Goal: Information Seeking & Learning: Learn about a topic

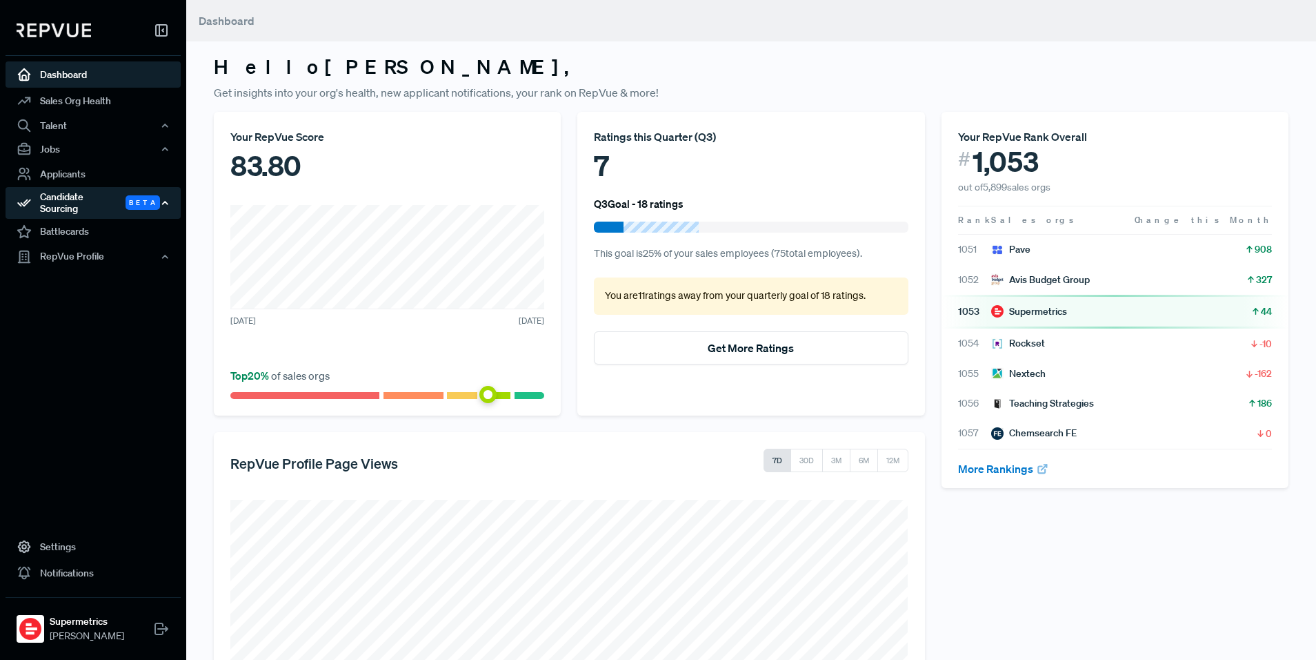
click at [135, 202] on span "Beta" at bounding box center [143, 202] width 34 height 14
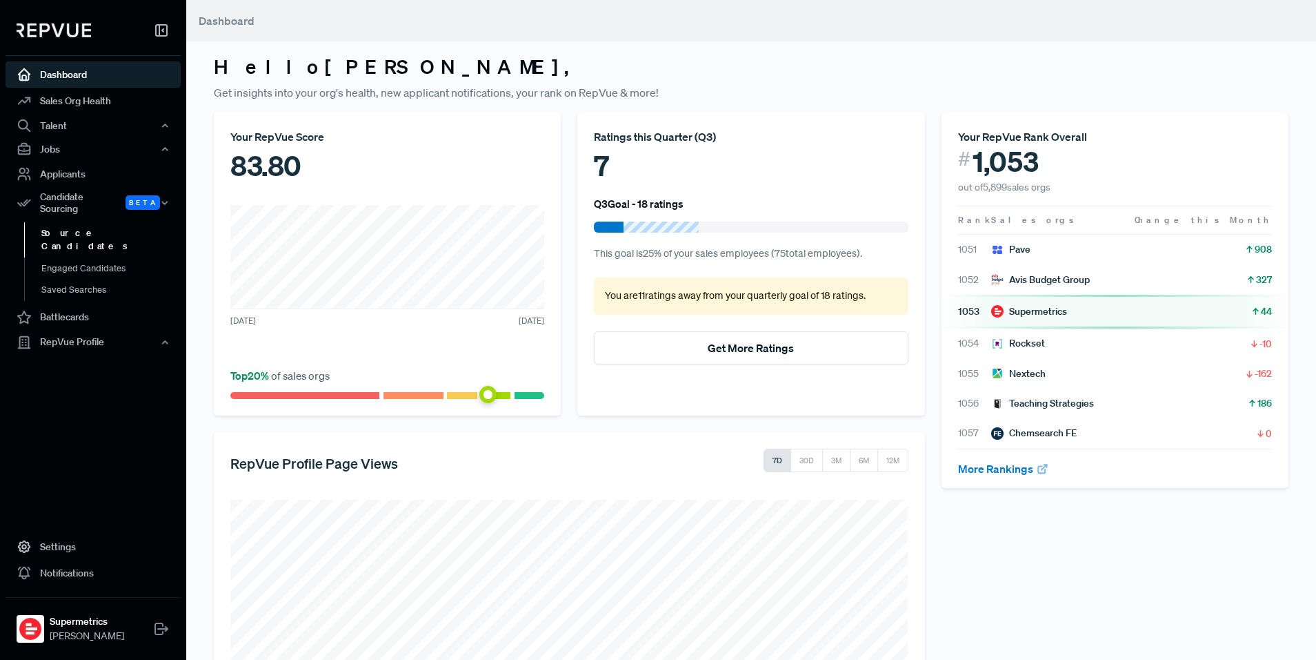
click at [98, 228] on link "Source Candidates" at bounding box center [111, 239] width 175 height 35
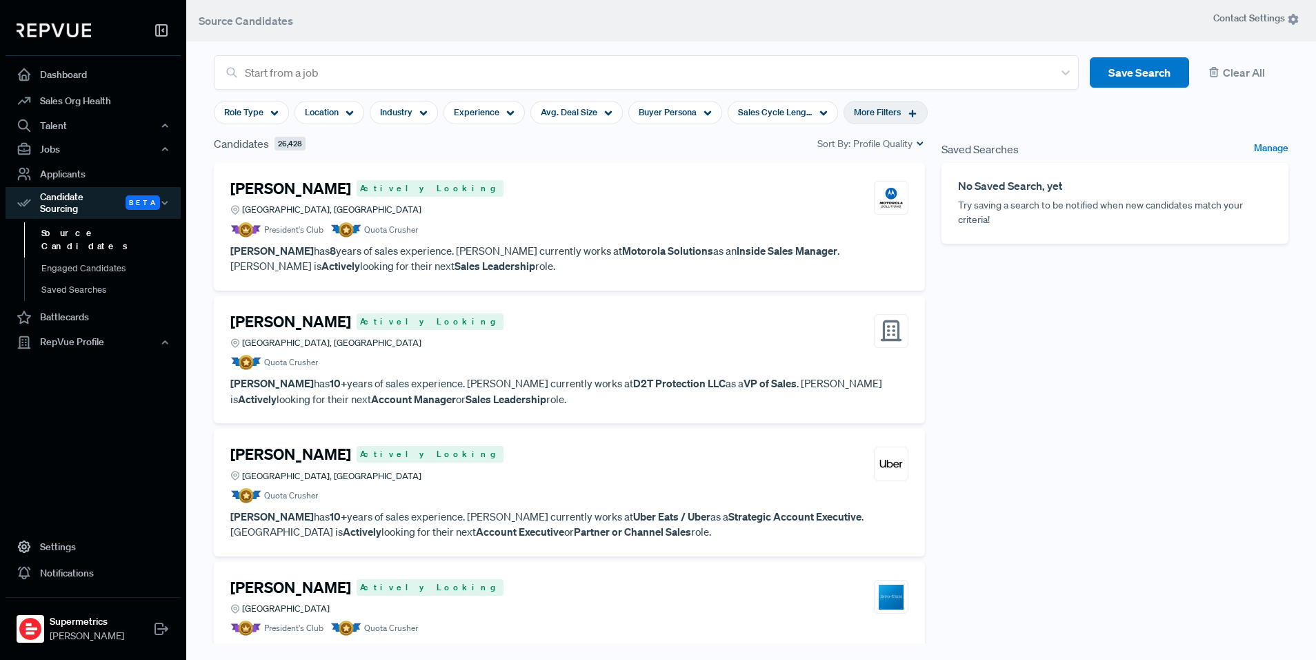
click at [878, 112] on span "More Filters" at bounding box center [877, 112] width 47 height 13
click at [842, 254] on div "Target Companies" at bounding box center [882, 246] width 193 height 25
drag, startPoint x: 848, startPoint y: 246, endPoint x: 844, endPoint y: 232, distance: 13.6
click at [848, 246] on span "Target Companies" at bounding box center [825, 246] width 79 height 11
click at [844, 219] on span "Years Closing Experience" at bounding box center [840, 220] width 108 height 11
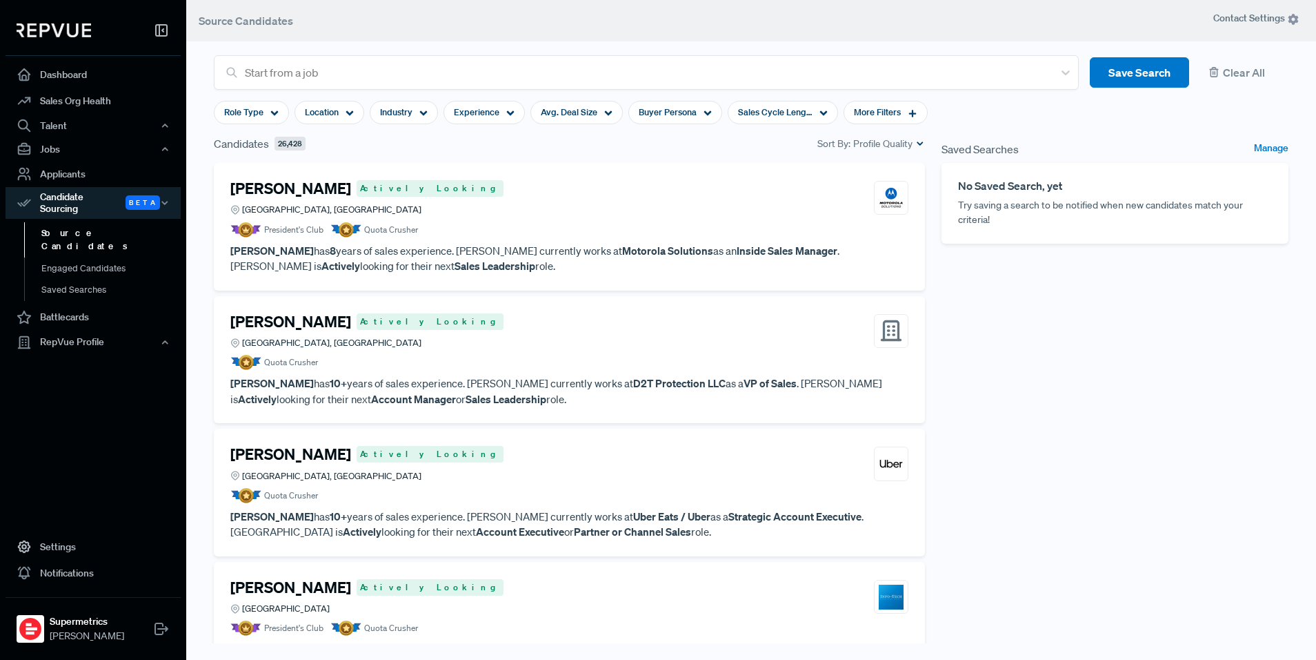
drag, startPoint x: 1074, startPoint y: 300, endPoint x: 1004, endPoint y: 279, distance: 73.4
click at [1074, 300] on div "Saved Searches Manage No Saved Search, yet Try saving a search to be notified w…" at bounding box center [1115, 398] width 364 height 526
click at [662, 107] on span "Buyer Persona" at bounding box center [668, 112] width 58 height 13
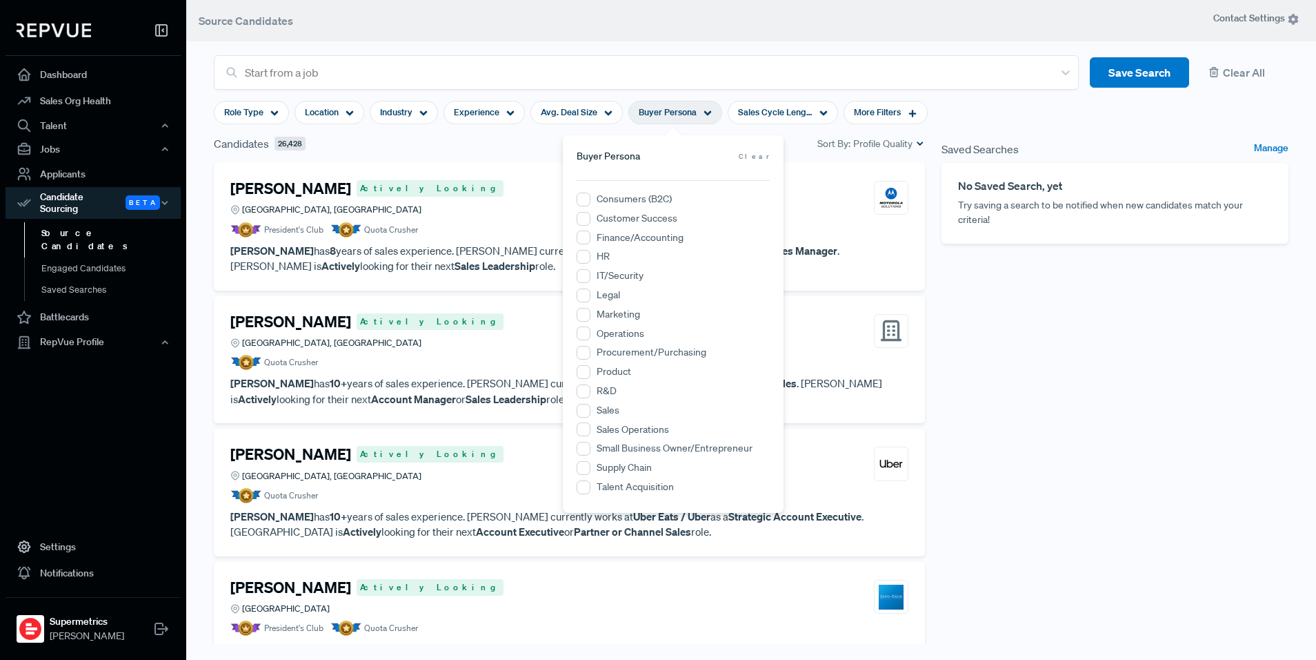
click at [662, 107] on span "Buyer Persona" at bounding box center [668, 112] width 58 height 13
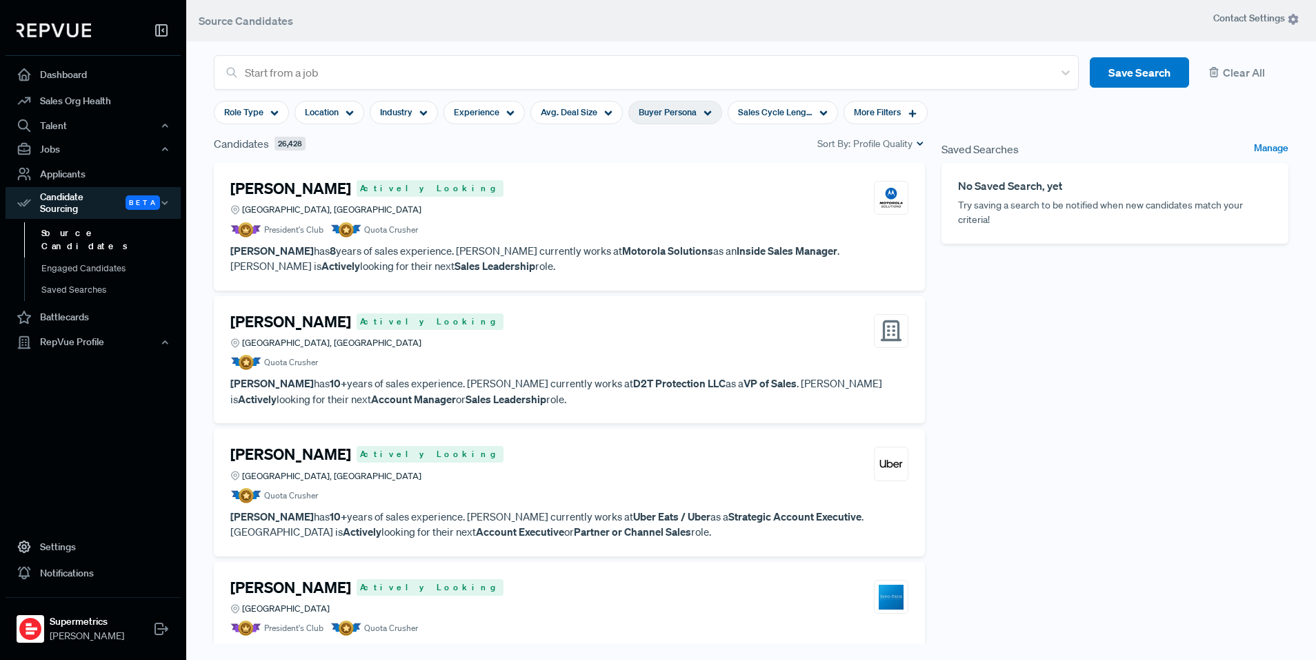
click at [675, 109] on span "Buyer Persona" at bounding box center [668, 112] width 58 height 13
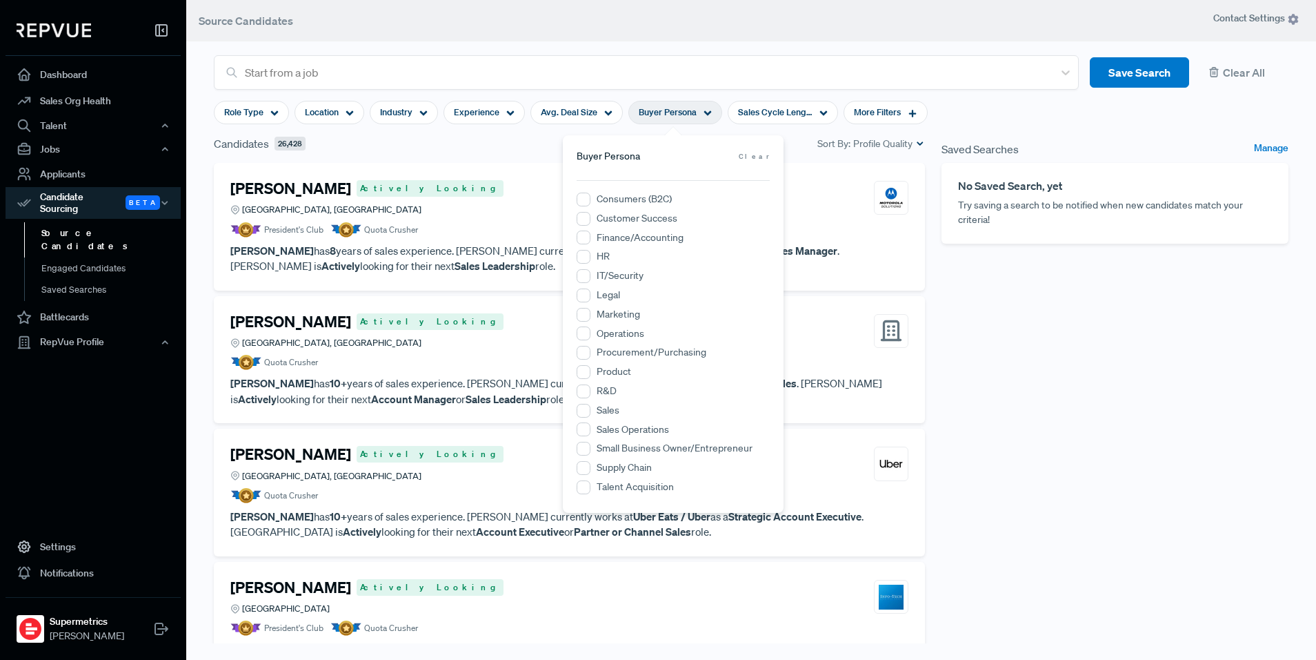
click at [1029, 359] on div "Saved Searches Manage No Saved Search, yet Try saving a search to be notified w…" at bounding box center [1115, 398] width 364 height 526
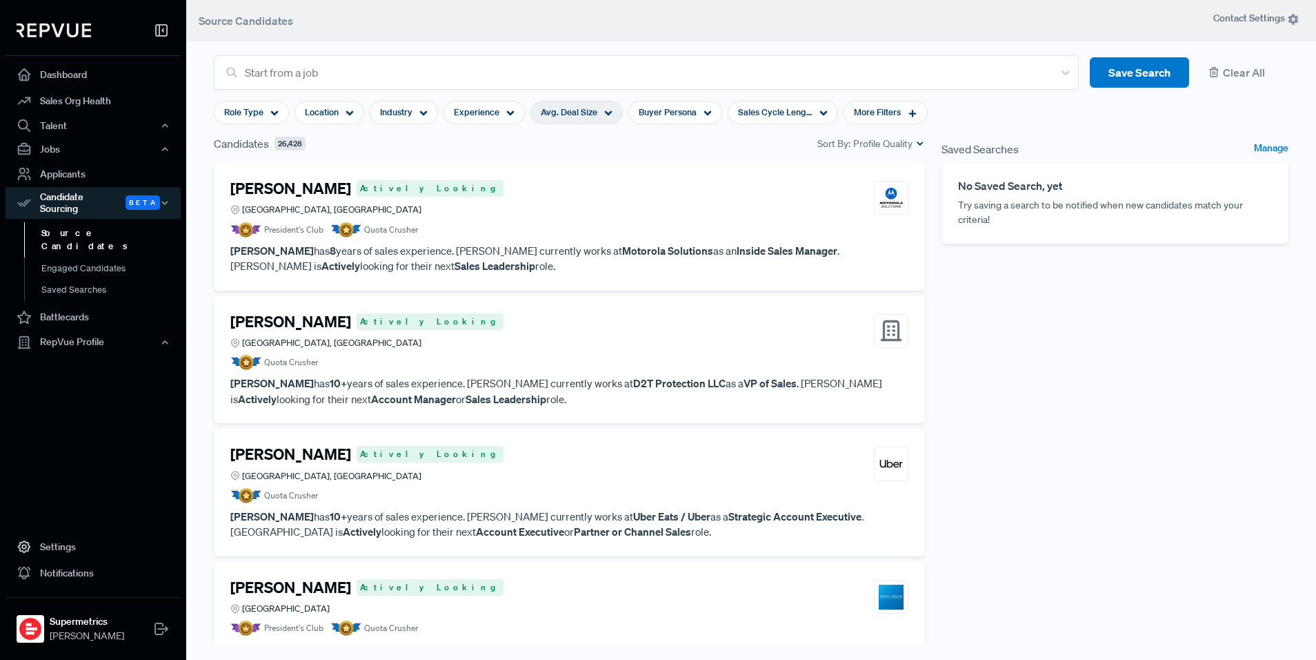
click at [593, 110] on span "Avg. Deal Size" at bounding box center [569, 112] width 57 height 13
click at [697, 111] on div "Buyer Persona" at bounding box center [676, 112] width 94 height 23
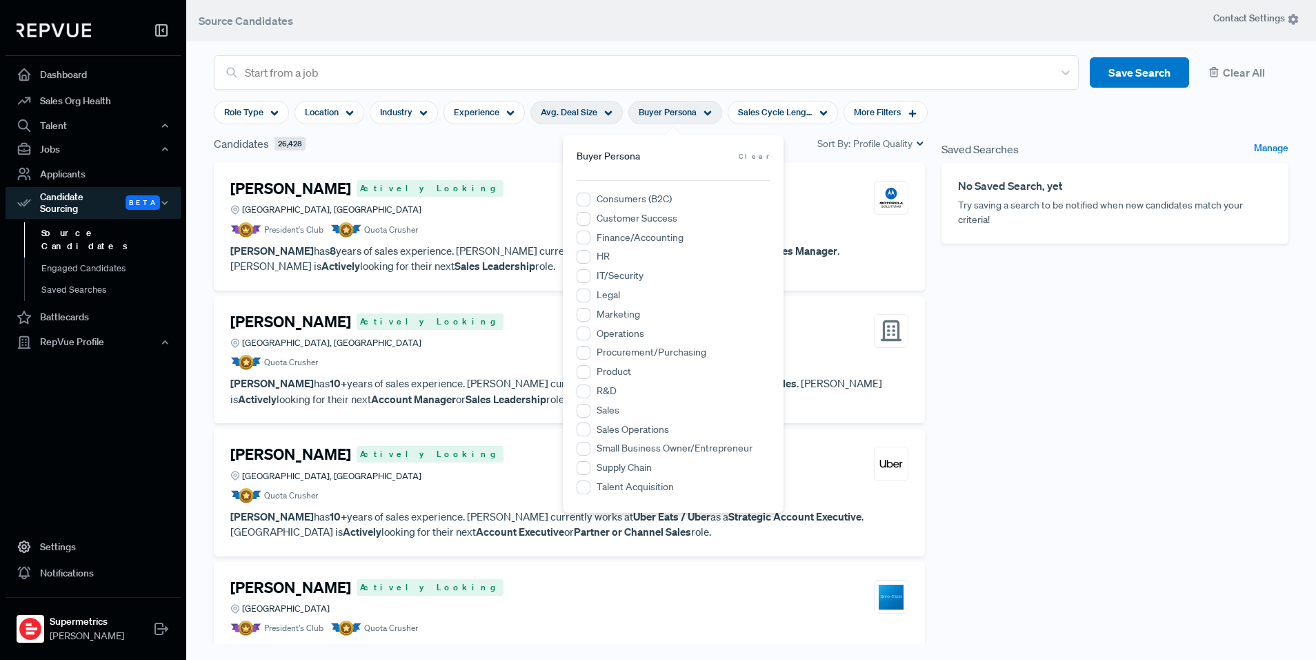
click at [564, 115] on span "Avg. Deal Size" at bounding box center [569, 112] width 57 height 13
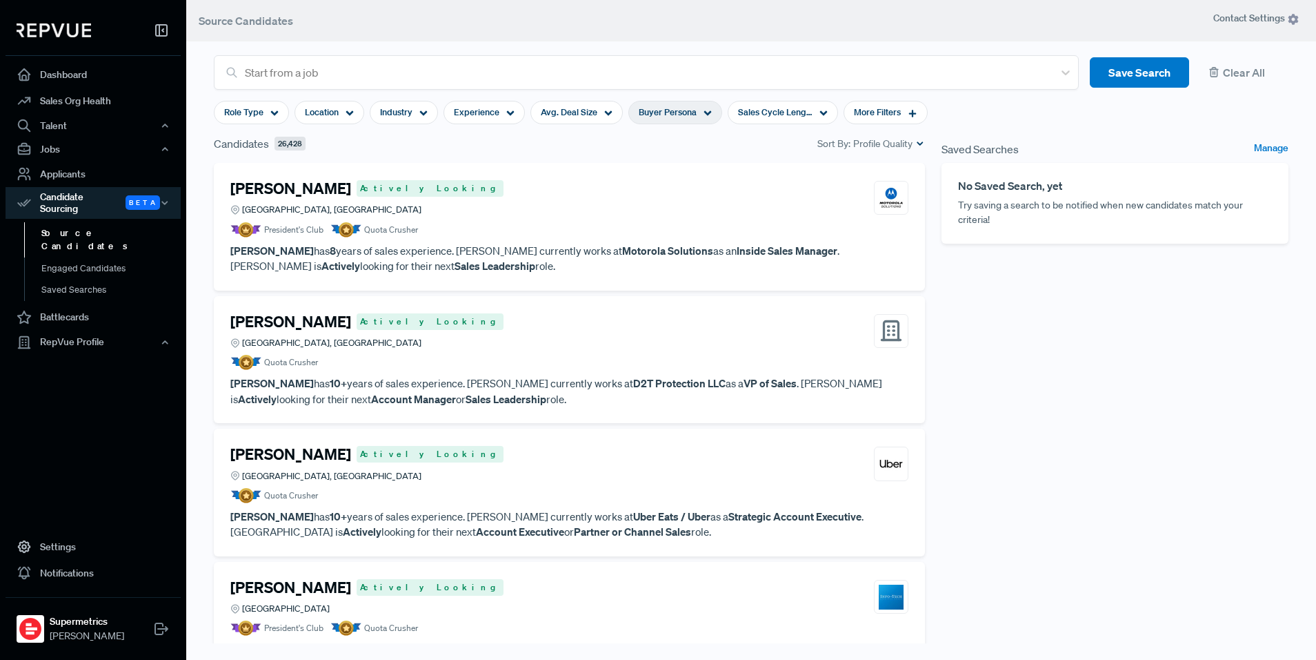
click at [675, 114] on span "Buyer Persona" at bounding box center [668, 112] width 58 height 13
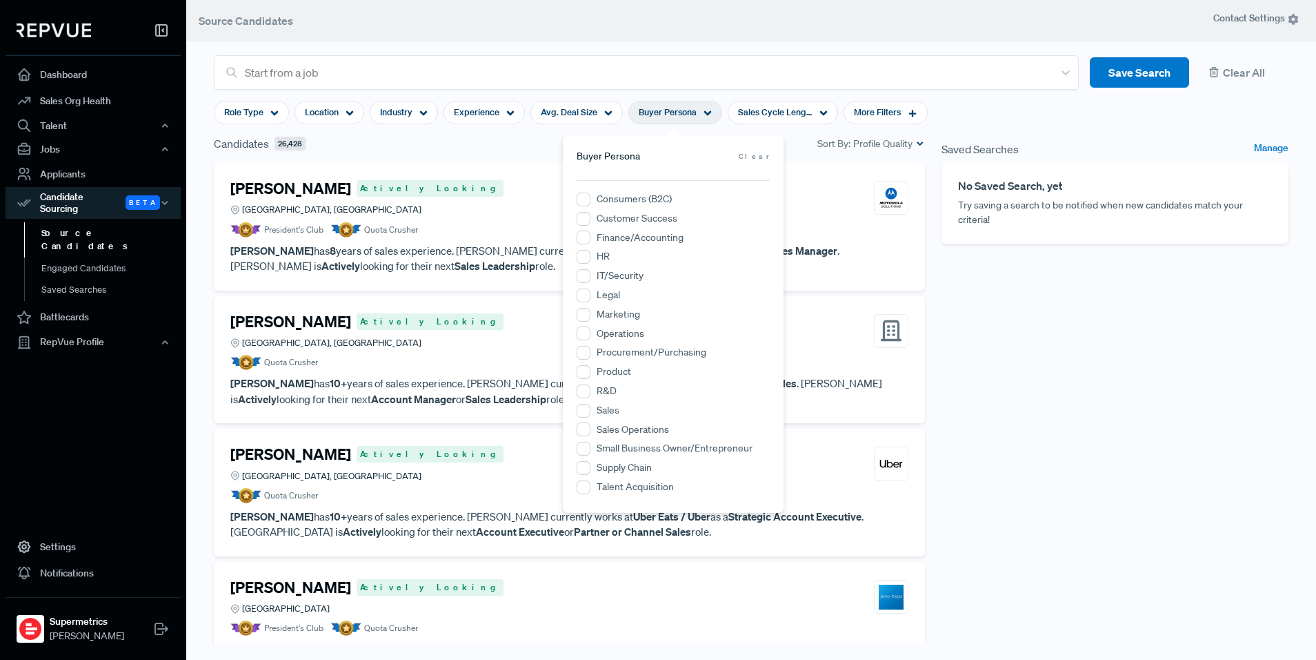
click at [457, 146] on div "Candidates 26,428 Sort By: Profile Quality" at bounding box center [569, 143] width 711 height 17
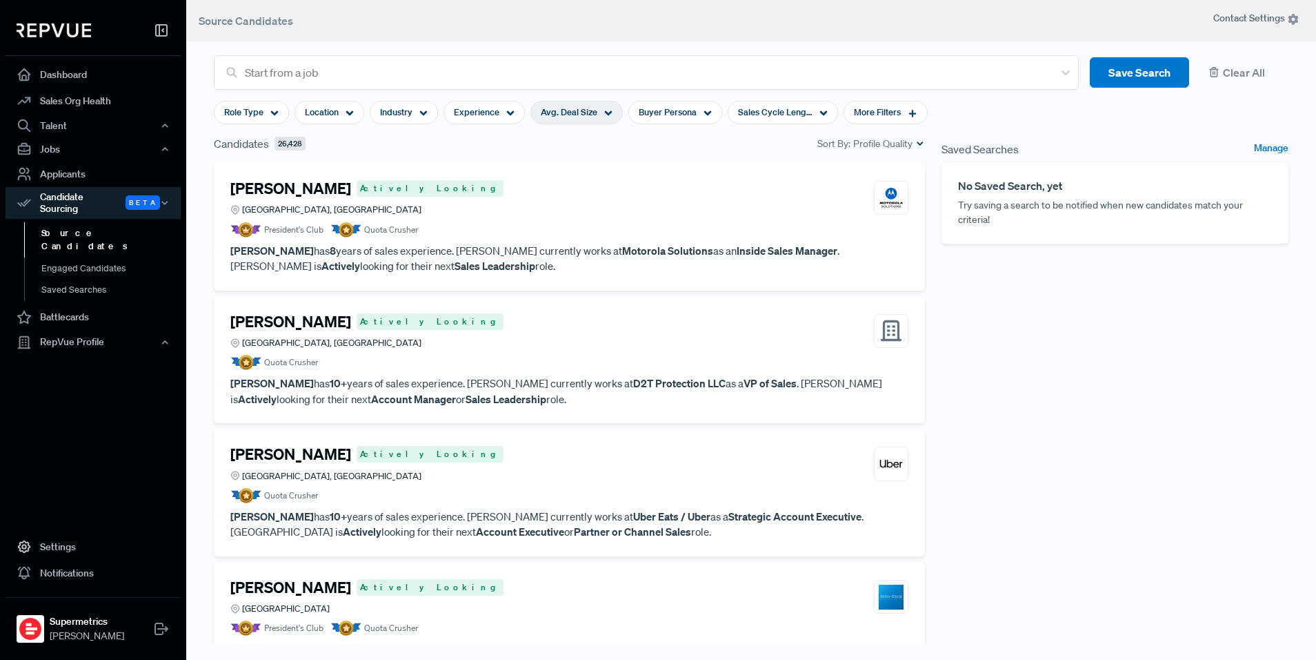
click at [567, 115] on span "Avg. Deal Size" at bounding box center [569, 112] width 57 height 13
click at [724, 150] on div "Candidates 26,428 Sort By: Profile Quality" at bounding box center [569, 143] width 711 height 17
click at [500, 118] on div "Experience" at bounding box center [484, 112] width 81 height 23
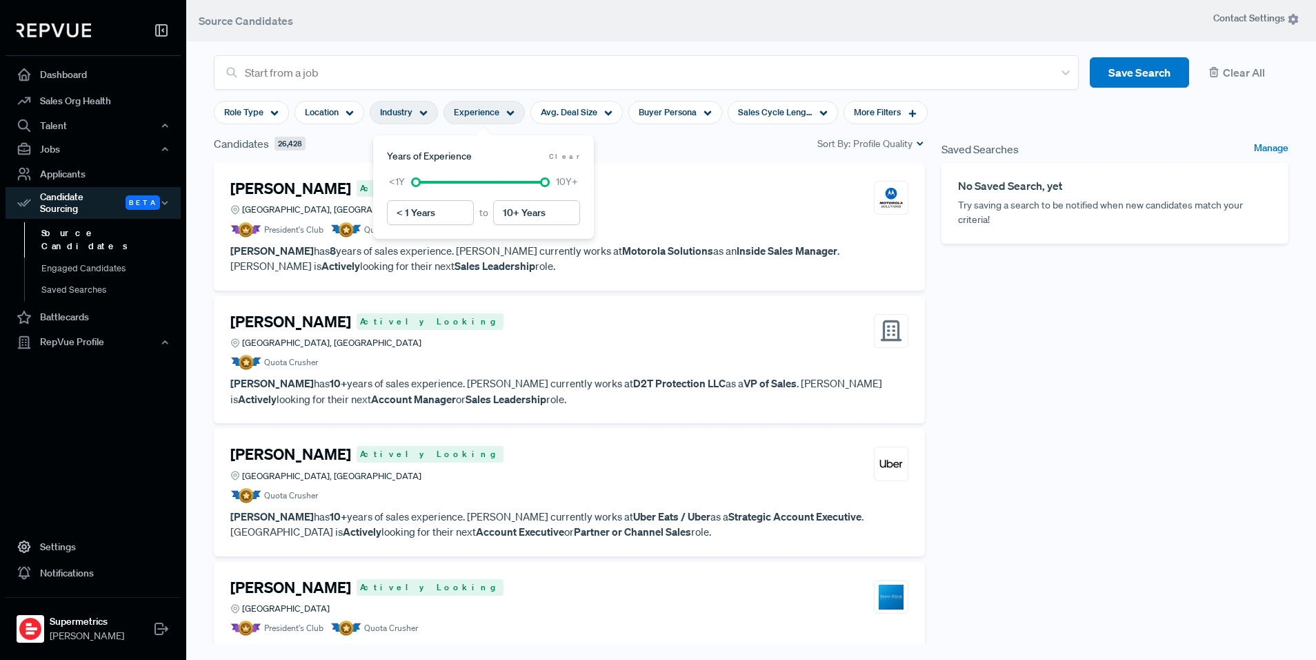
drag, startPoint x: 377, startPoint y: 121, endPoint x: 393, endPoint y: 119, distance: 16.1
click at [388, 119] on div "Industry" at bounding box center [404, 112] width 68 height 23
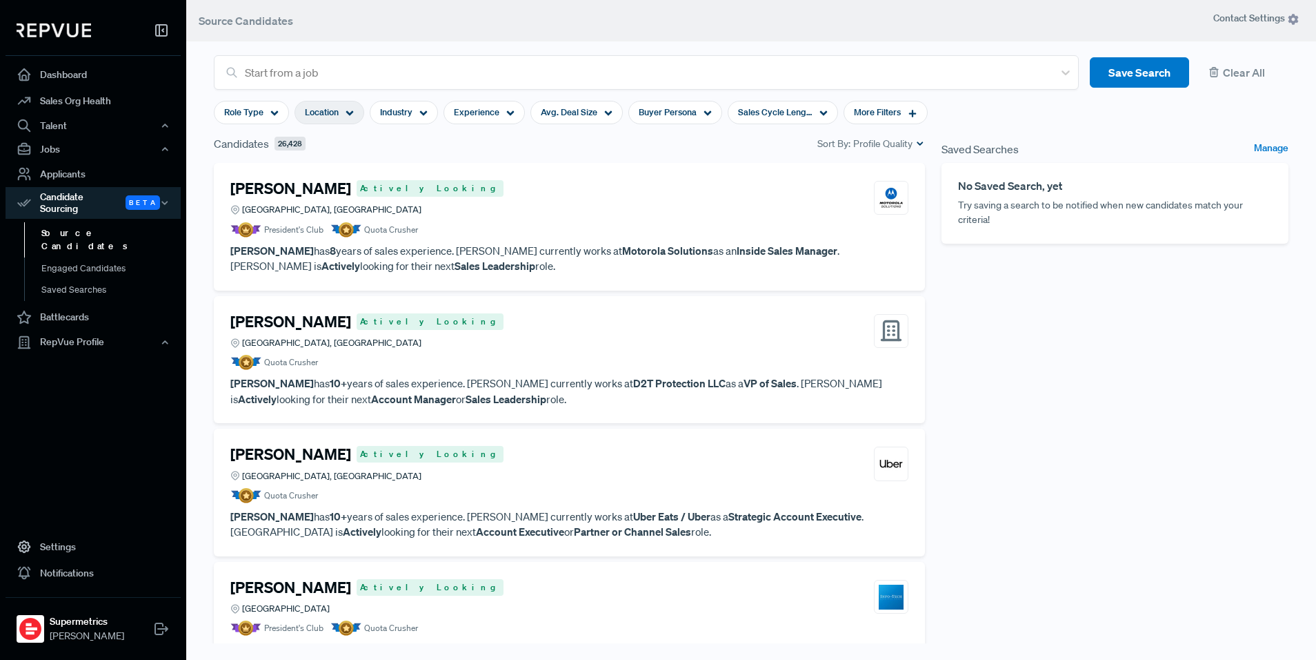
click at [343, 116] on div "Location" at bounding box center [330, 112] width 70 height 23
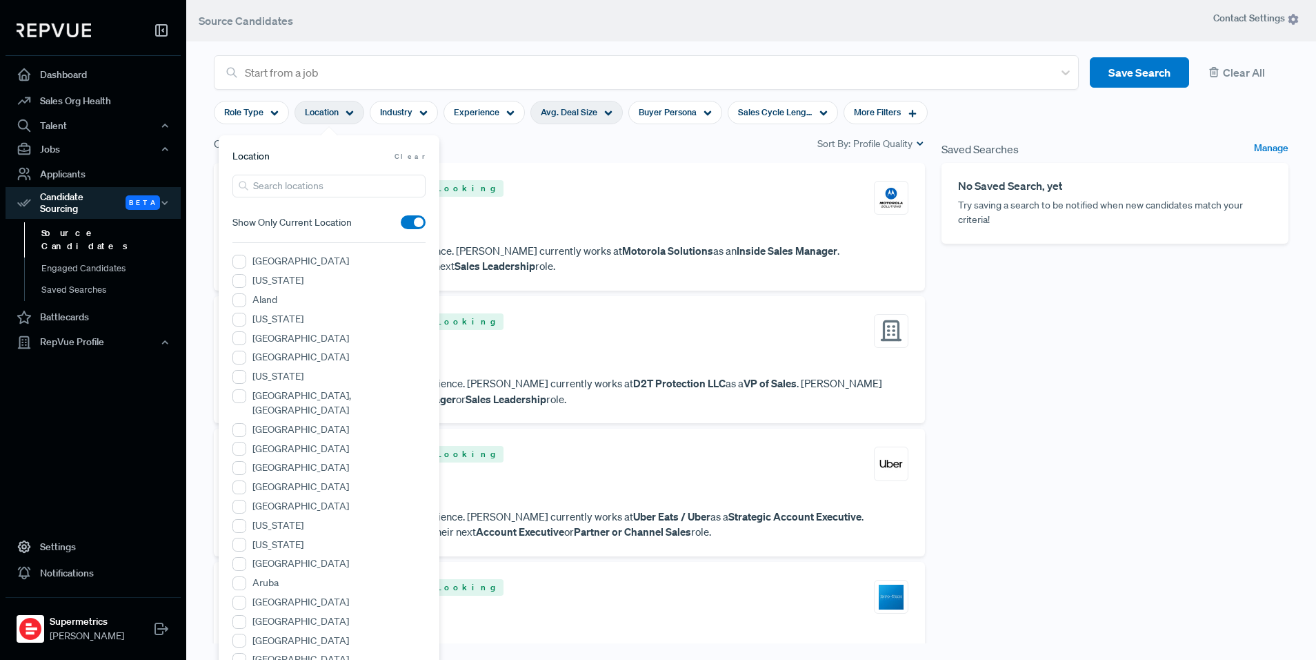
click at [571, 115] on span "Avg. Deal Size" at bounding box center [569, 112] width 57 height 13
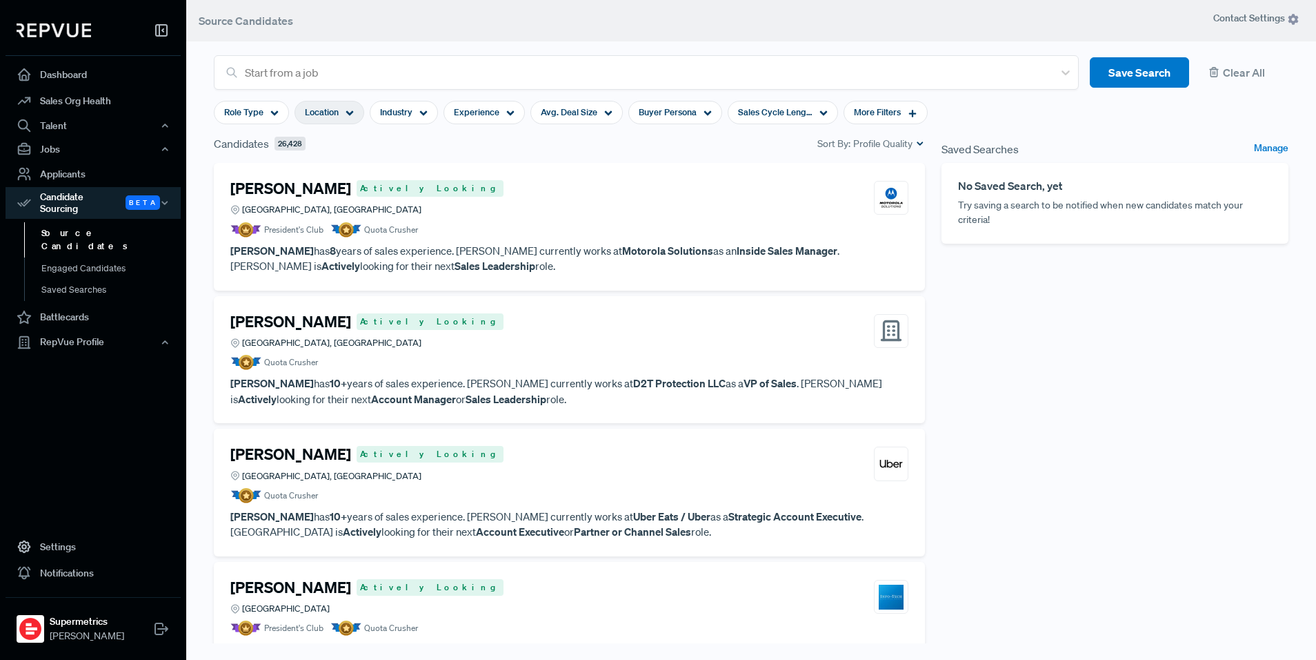
click at [341, 114] on div "Location" at bounding box center [330, 112] width 70 height 23
drag, startPoint x: 514, startPoint y: 160, endPoint x: 507, endPoint y: 159, distance: 6.9
click at [513, 160] on div "Candidates 26,428 Sort By: Profile Quality" at bounding box center [570, 149] width 728 height 28
click at [255, 109] on span "Role Type" at bounding box center [243, 112] width 39 height 13
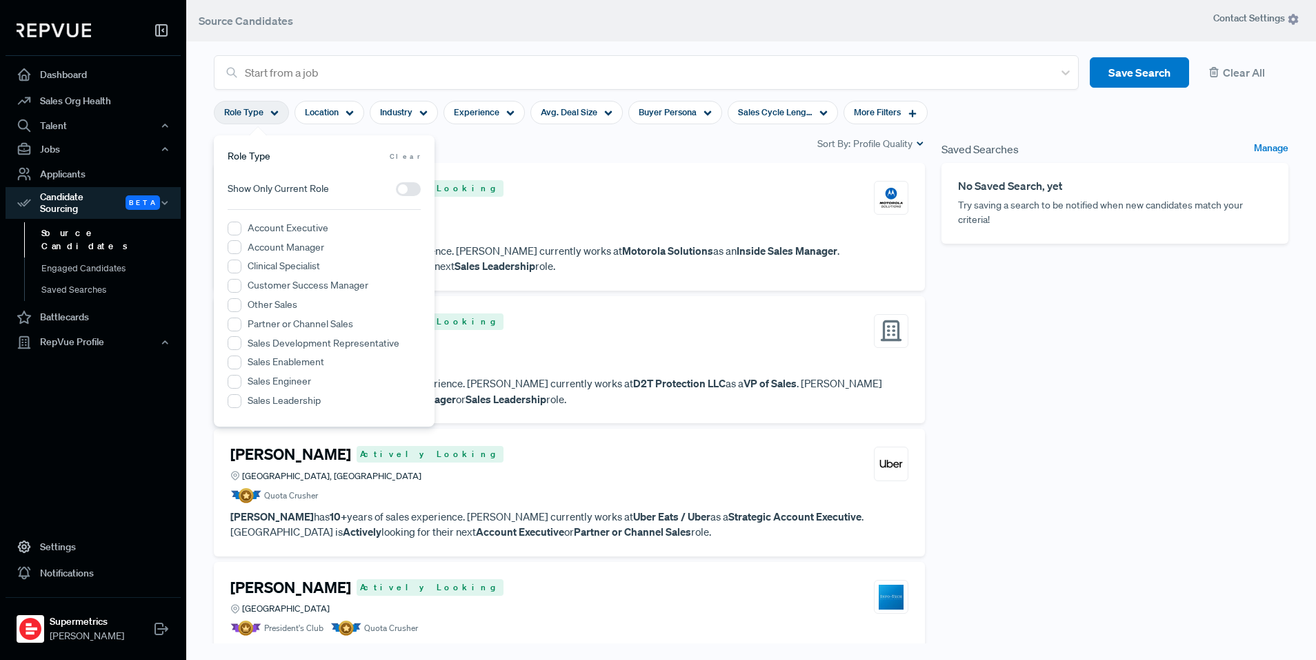
click at [404, 190] on span at bounding box center [408, 189] width 25 height 14
click at [396, 192] on input "checkbox" at bounding box center [396, 192] width 0 height 0
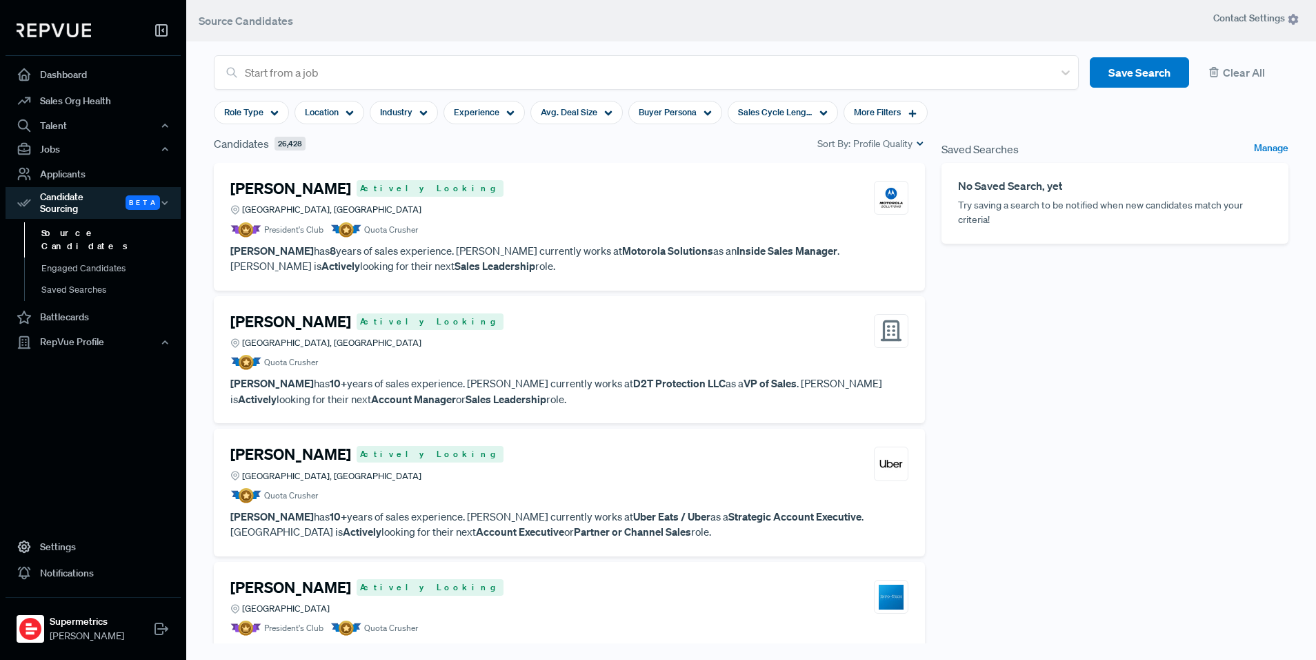
click at [503, 153] on div "Candidates 26,428 Sort By: Profile Quality" at bounding box center [570, 149] width 728 height 28
click at [246, 113] on span "Role Type" at bounding box center [243, 112] width 39 height 13
click at [586, 159] on div "Candidates 26,428 Sort By: Profile Quality" at bounding box center [570, 149] width 728 height 28
click at [248, 112] on span "Role Type" at bounding box center [243, 112] width 39 height 13
click at [555, 147] on div "Candidates 26,428 Sort By: Profile Quality" at bounding box center [569, 143] width 711 height 17
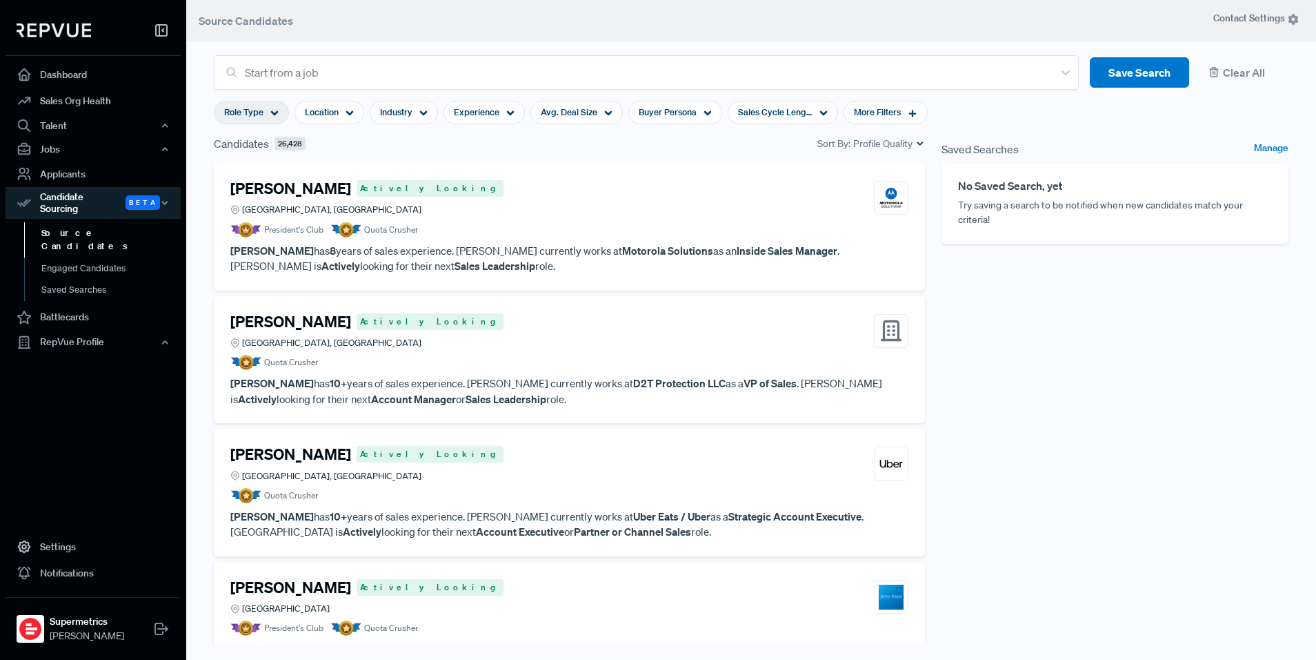
click at [244, 117] on span "Role Type" at bounding box center [243, 112] width 39 height 13
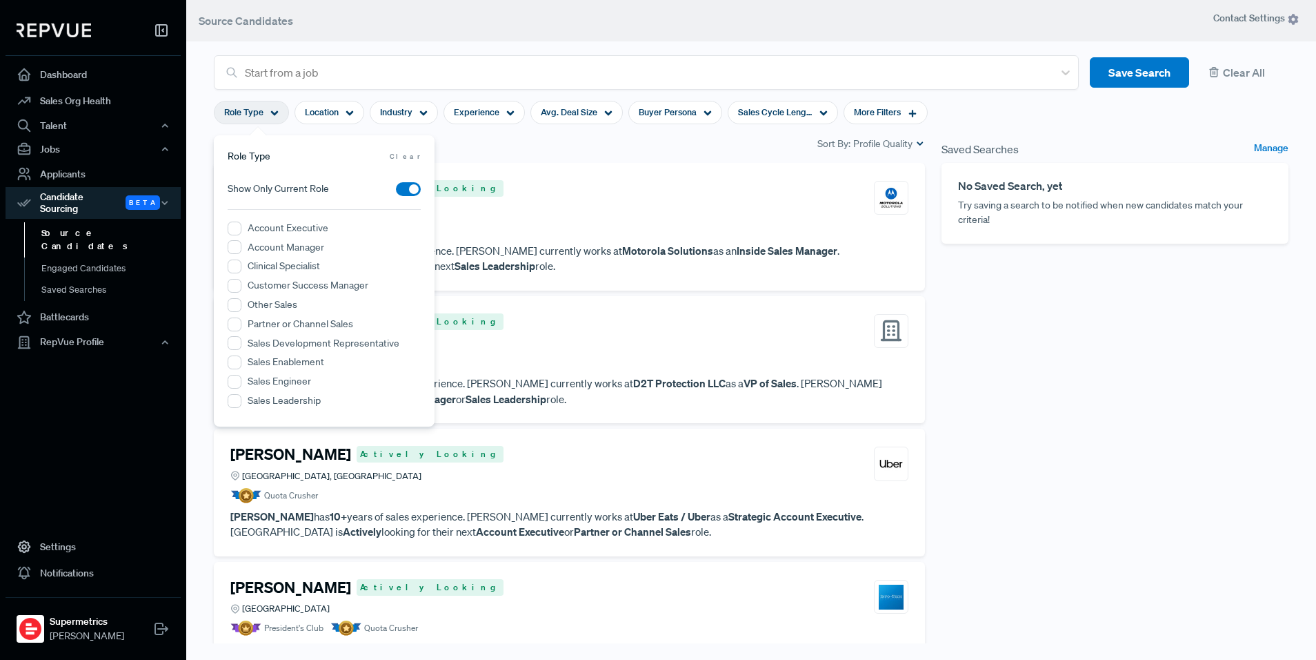
click at [555, 150] on div "Candidates 26,428 Sort By: Profile Quality" at bounding box center [569, 143] width 711 height 17
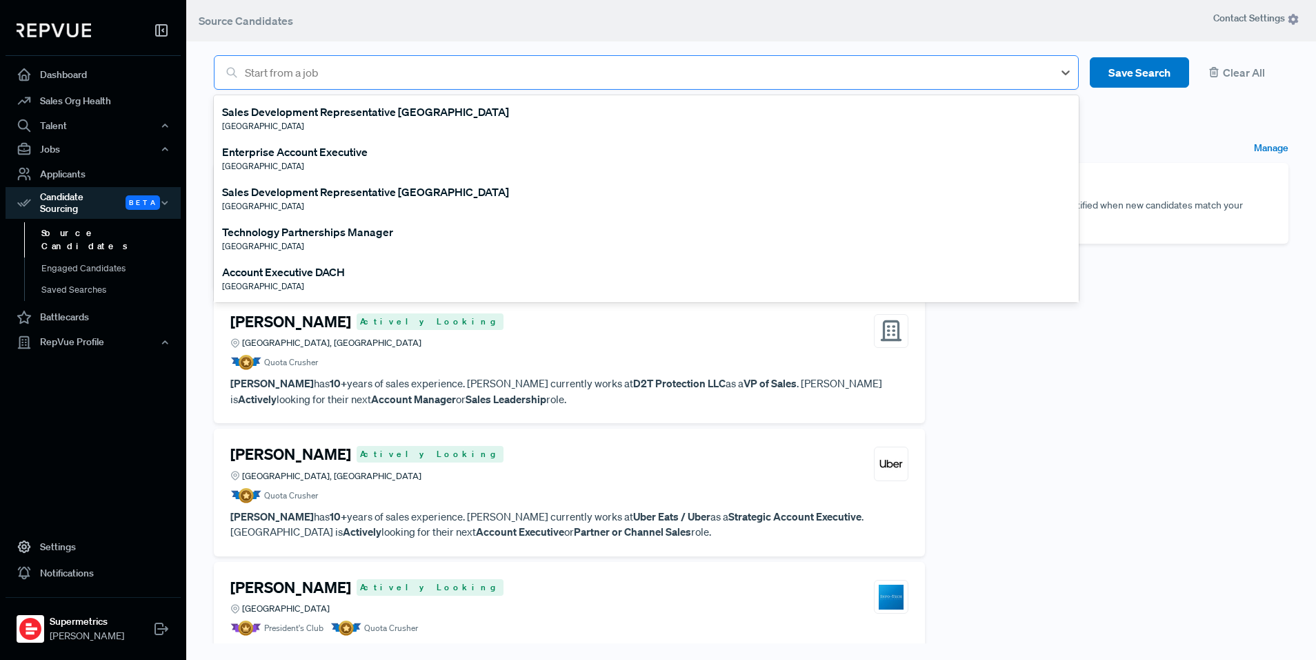
click at [379, 81] on div at bounding box center [646, 72] width 802 height 19
click at [347, 152] on div "Enterprise Account Executive" at bounding box center [295, 152] width 146 height 17
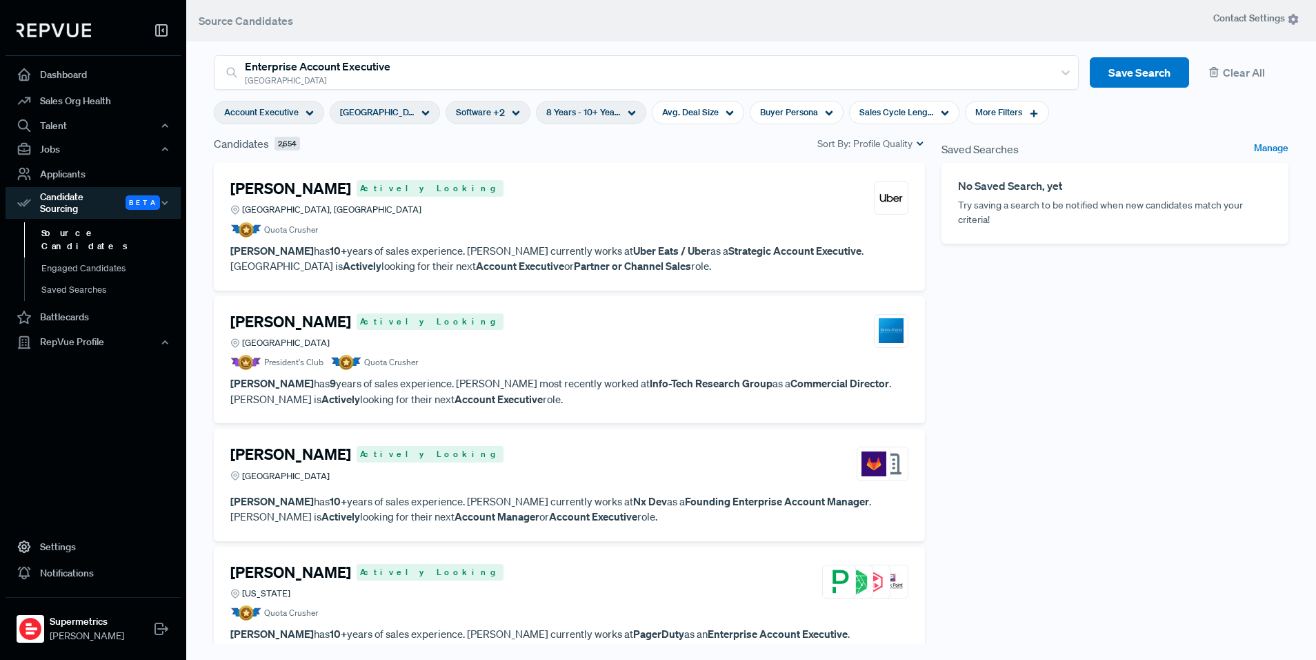
click at [295, 112] on span "Account Executive" at bounding box center [261, 112] width 75 height 13
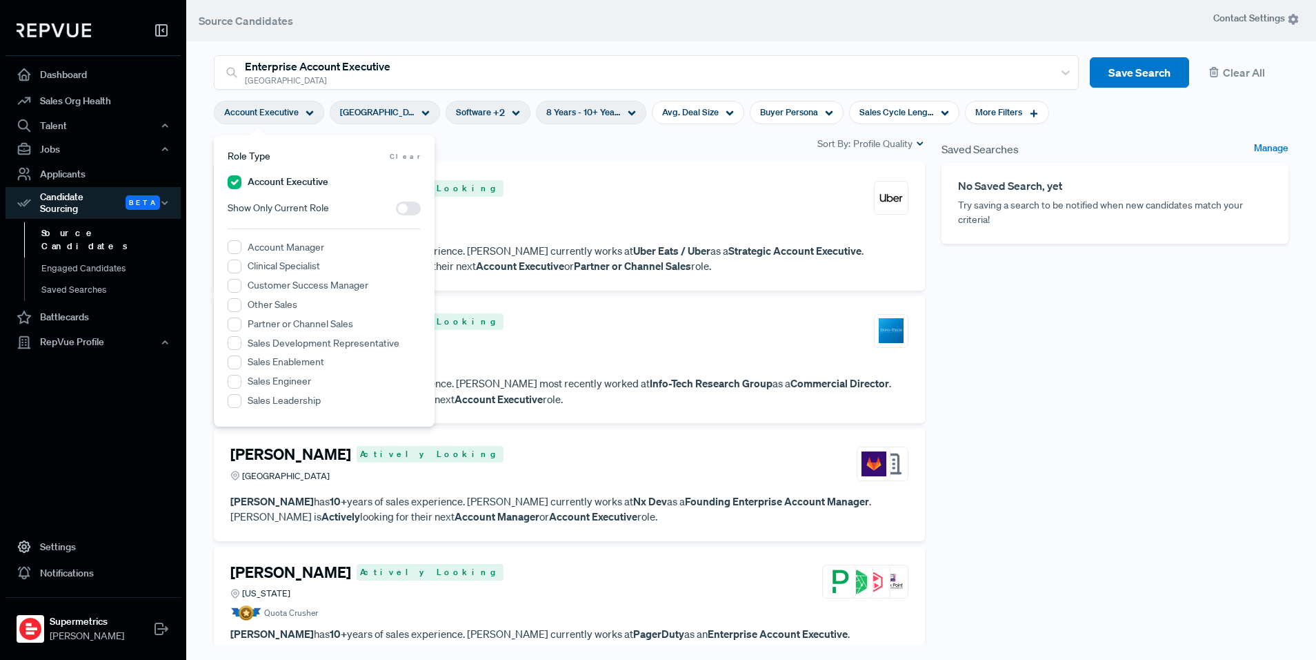
click at [518, 151] on div "Candidates 2,654 Sort By: Profile Quality" at bounding box center [569, 143] width 711 height 17
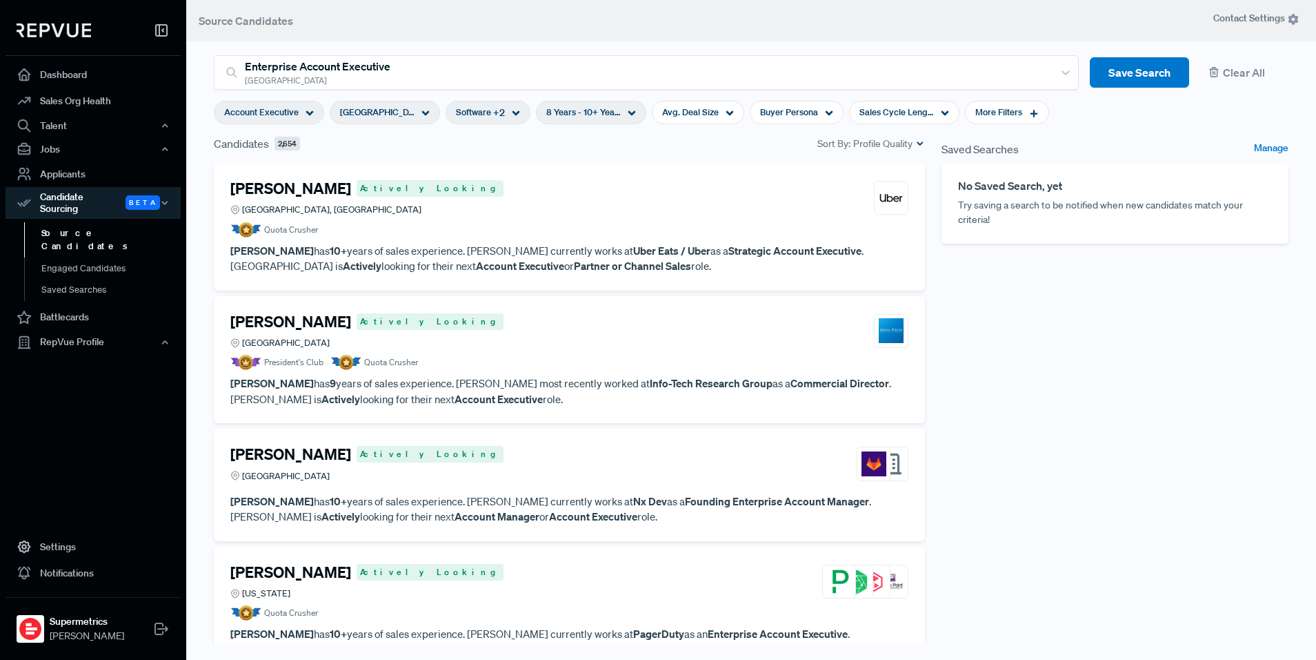
click at [306, 112] on use at bounding box center [310, 113] width 8 height 5
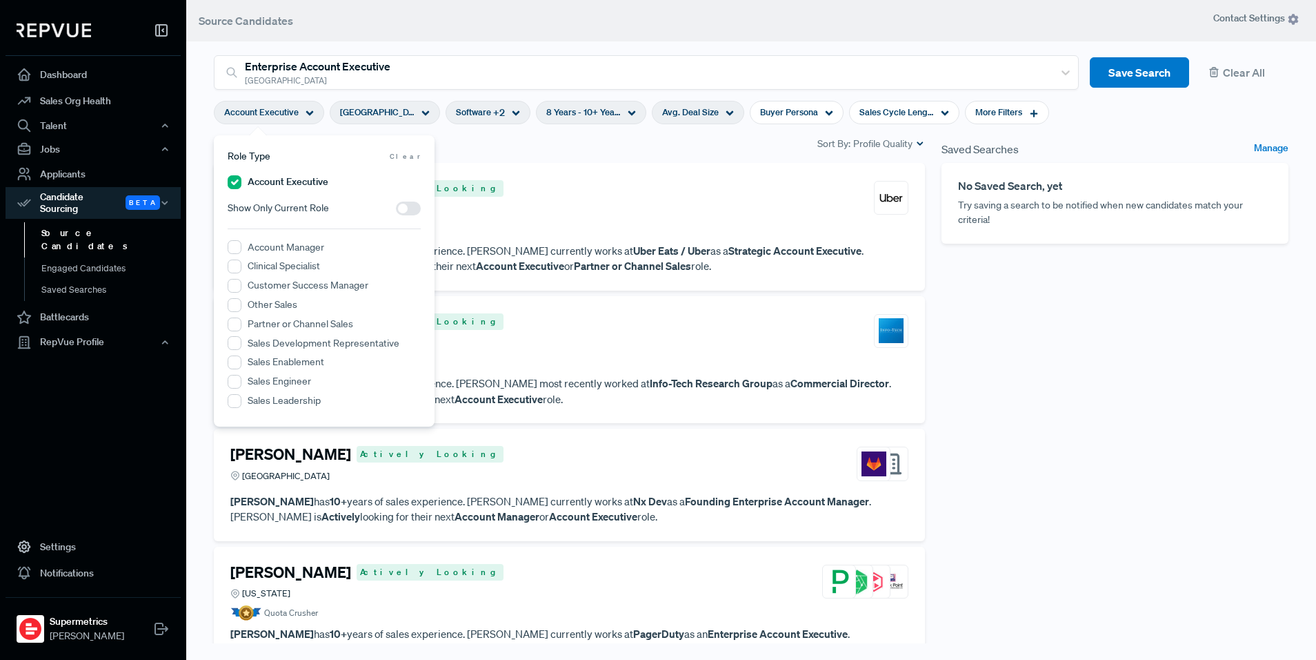
click at [669, 118] on span "Avg. Deal Size" at bounding box center [690, 112] width 57 height 13
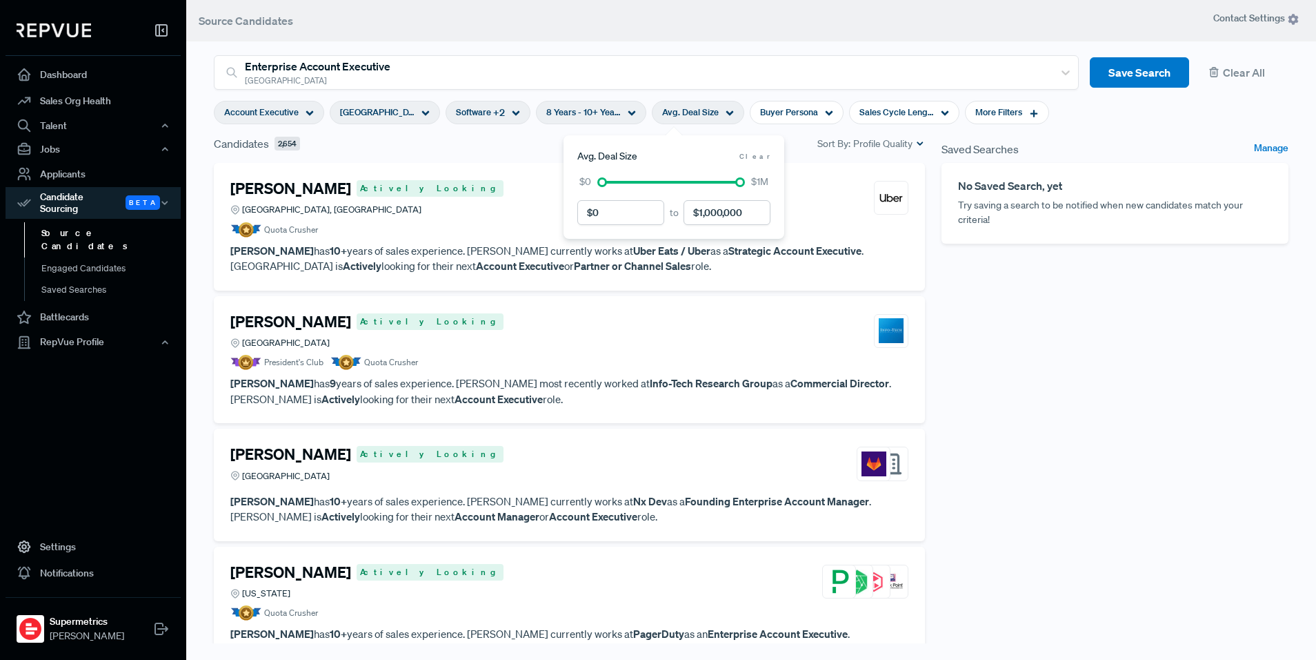
click at [598, 113] on div "8 Years - 10+ Years" at bounding box center [591, 112] width 110 height 23
click at [662, 110] on span "Avg. Deal Size" at bounding box center [690, 112] width 57 height 13
click at [456, 119] on span "Software" at bounding box center [473, 112] width 35 height 13
click at [413, 115] on div "[GEOGRAPHIC_DATA]" at bounding box center [385, 112] width 110 height 23
click at [666, 111] on span "Avg. Deal Size" at bounding box center [690, 112] width 57 height 13
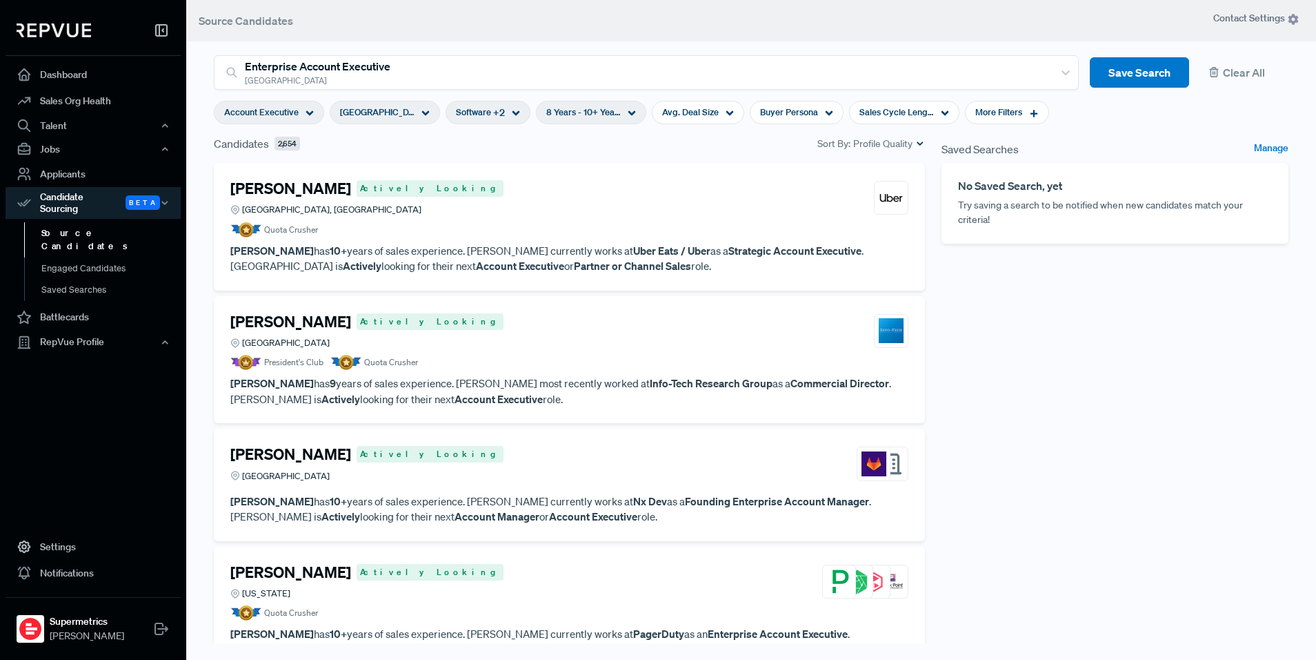
click at [1018, 297] on div "Saved Searches Manage No Saved Search, yet Try saving a search to be notified w…" at bounding box center [1115, 398] width 364 height 526
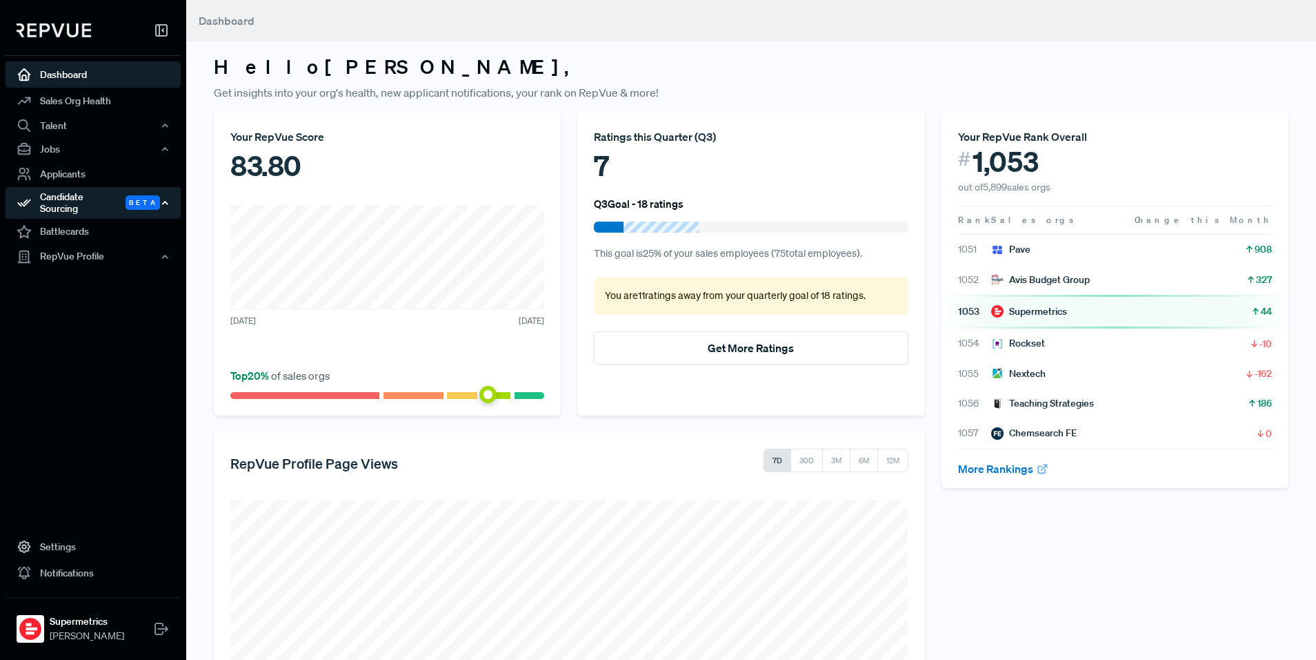
click at [92, 199] on div "Candidate Sourcing Beta" at bounding box center [93, 203] width 175 height 32
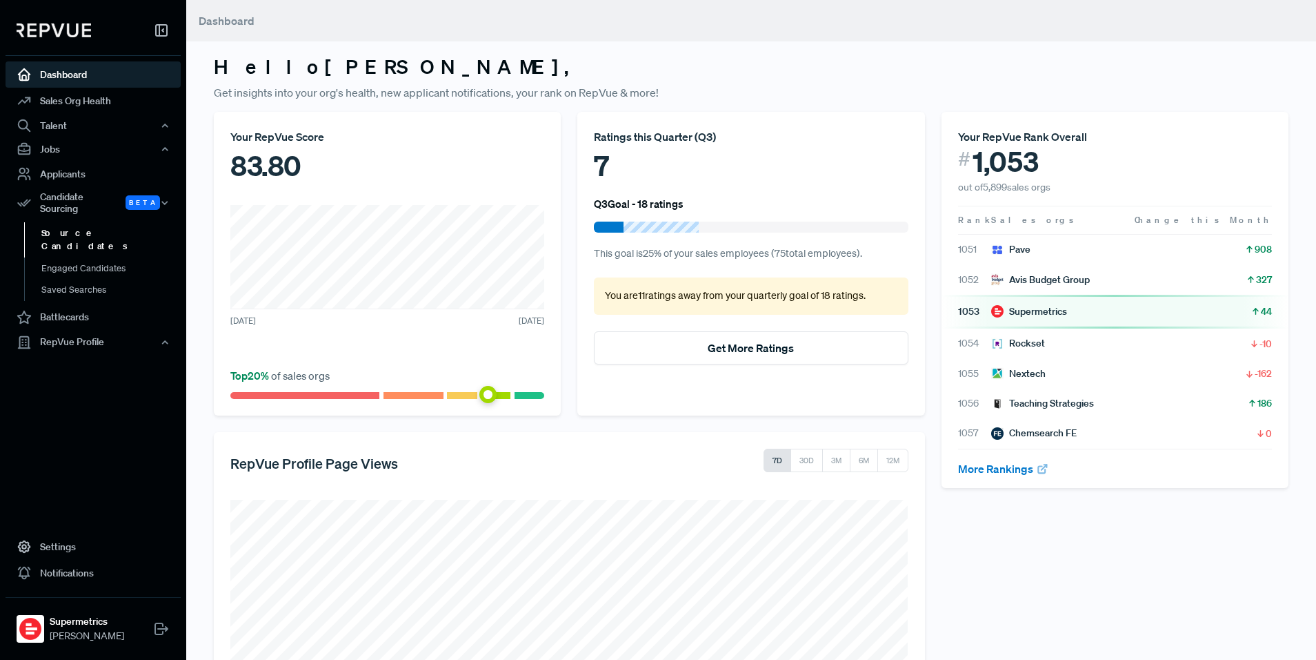
click at [94, 230] on link "Source Candidates" at bounding box center [111, 239] width 175 height 35
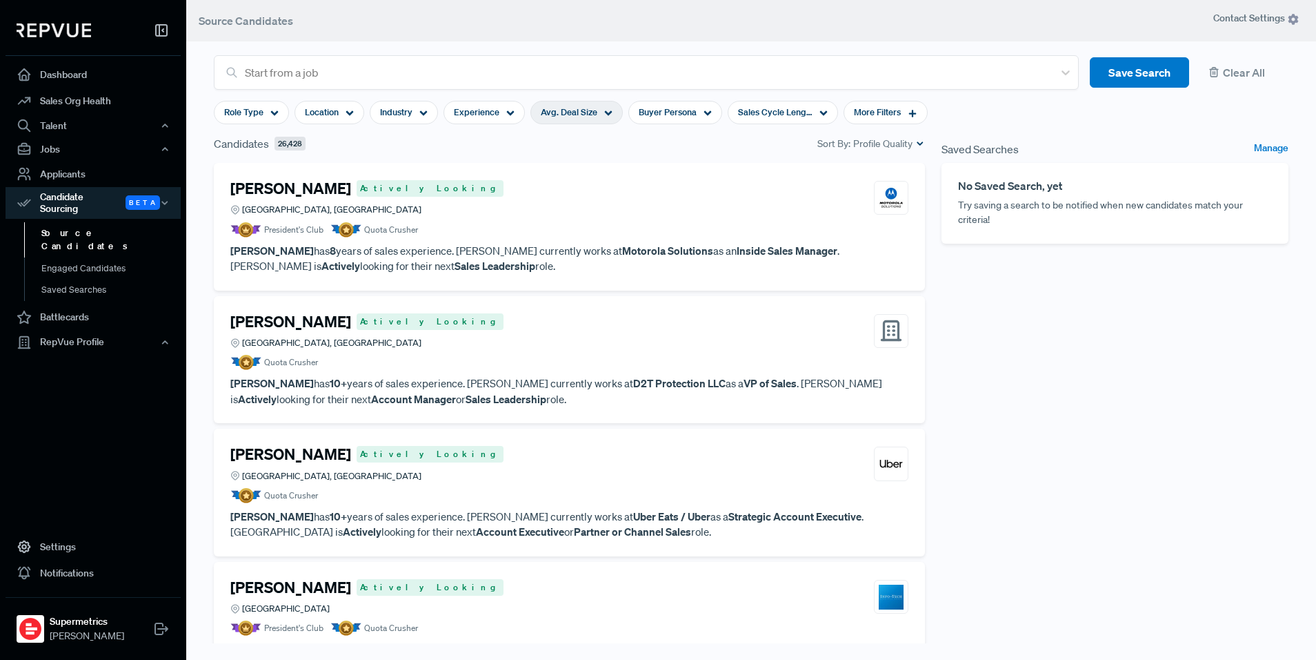
click at [593, 119] on div "Avg. Deal Size" at bounding box center [577, 112] width 92 height 23
click at [335, 115] on span "Location" at bounding box center [322, 112] width 34 height 13
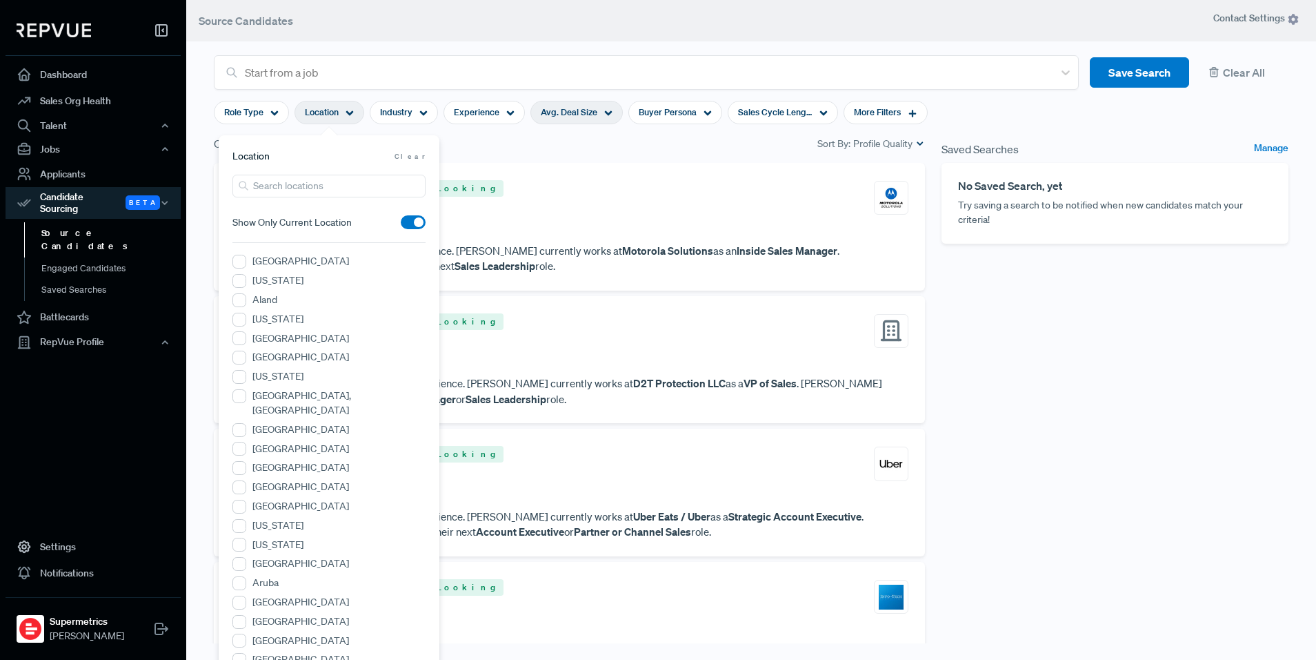
click at [585, 112] on span "Avg. Deal Size" at bounding box center [569, 112] width 57 height 13
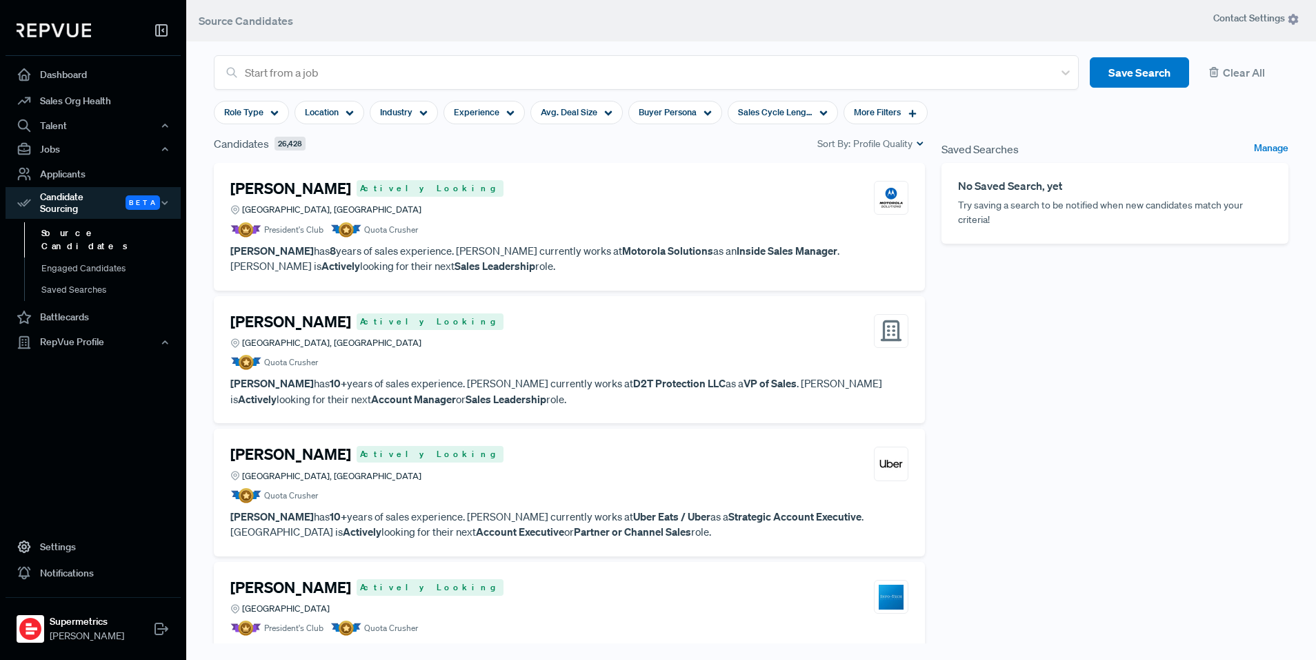
click at [758, 155] on div "Candidates 26,428 Sort By: Profile Quality" at bounding box center [570, 149] width 728 height 28
click at [737, 255] on strong "Inside Sales Manager" at bounding box center [787, 251] width 101 height 14
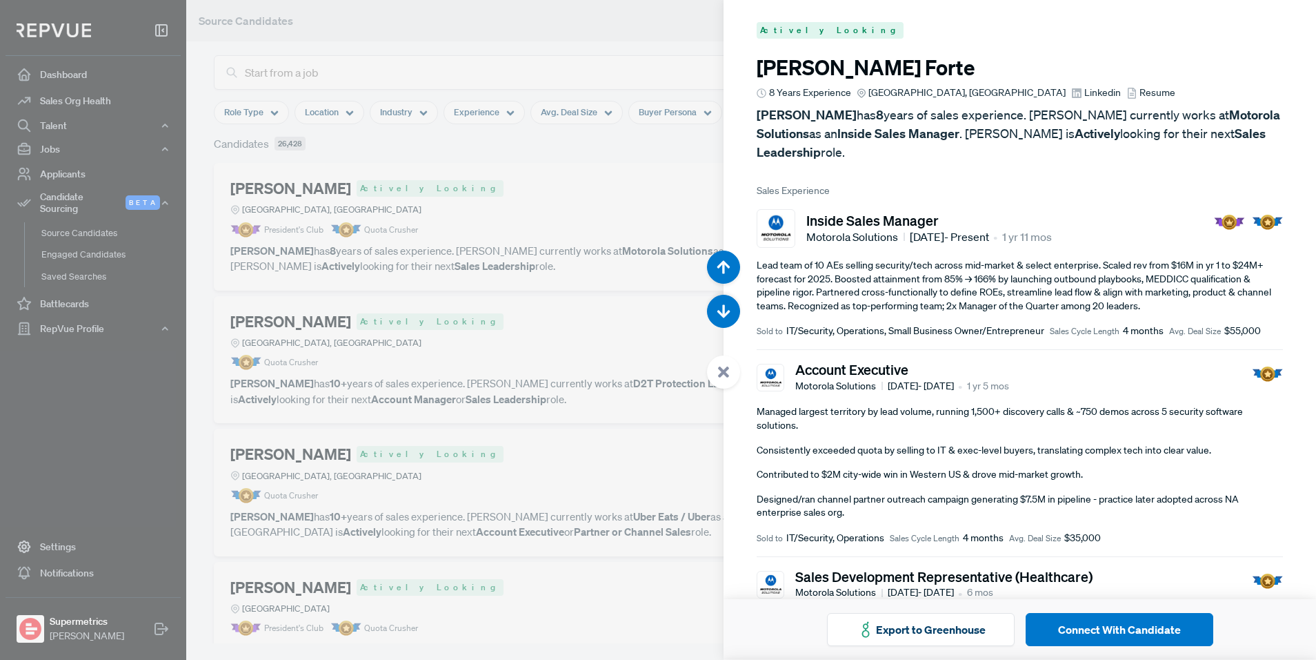
click at [651, 195] on div at bounding box center [658, 330] width 1316 height 660
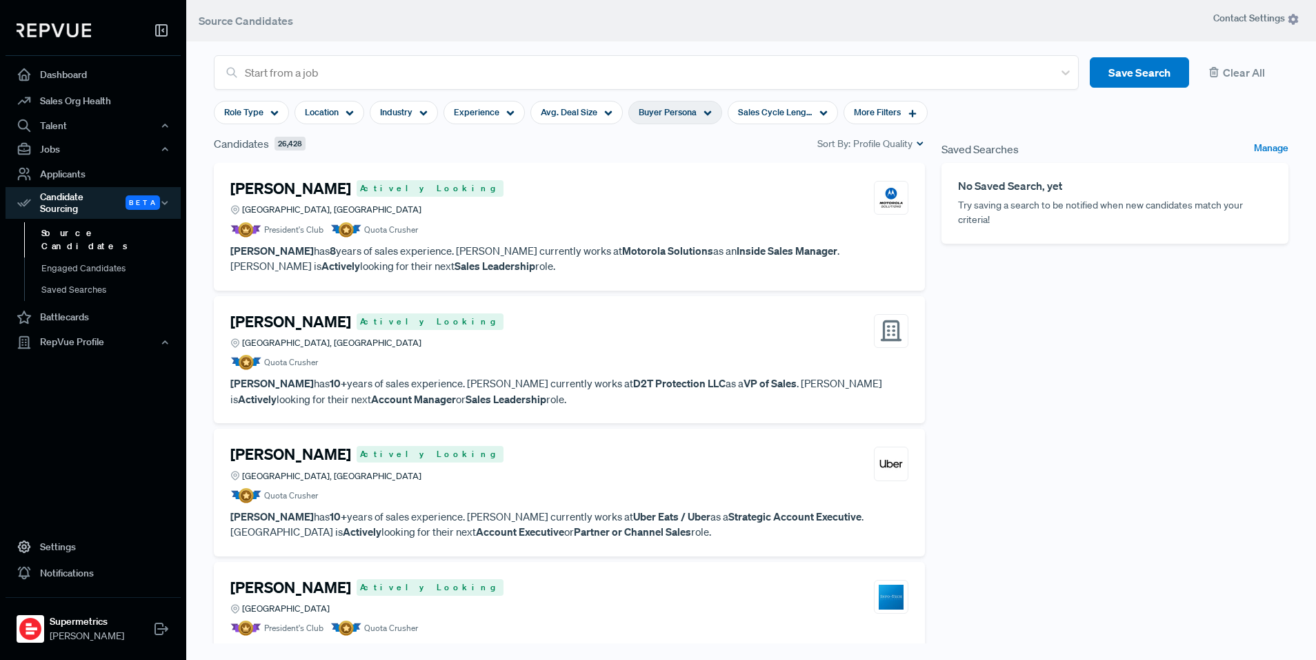
click at [670, 106] on span "Buyer Persona" at bounding box center [668, 112] width 58 height 13
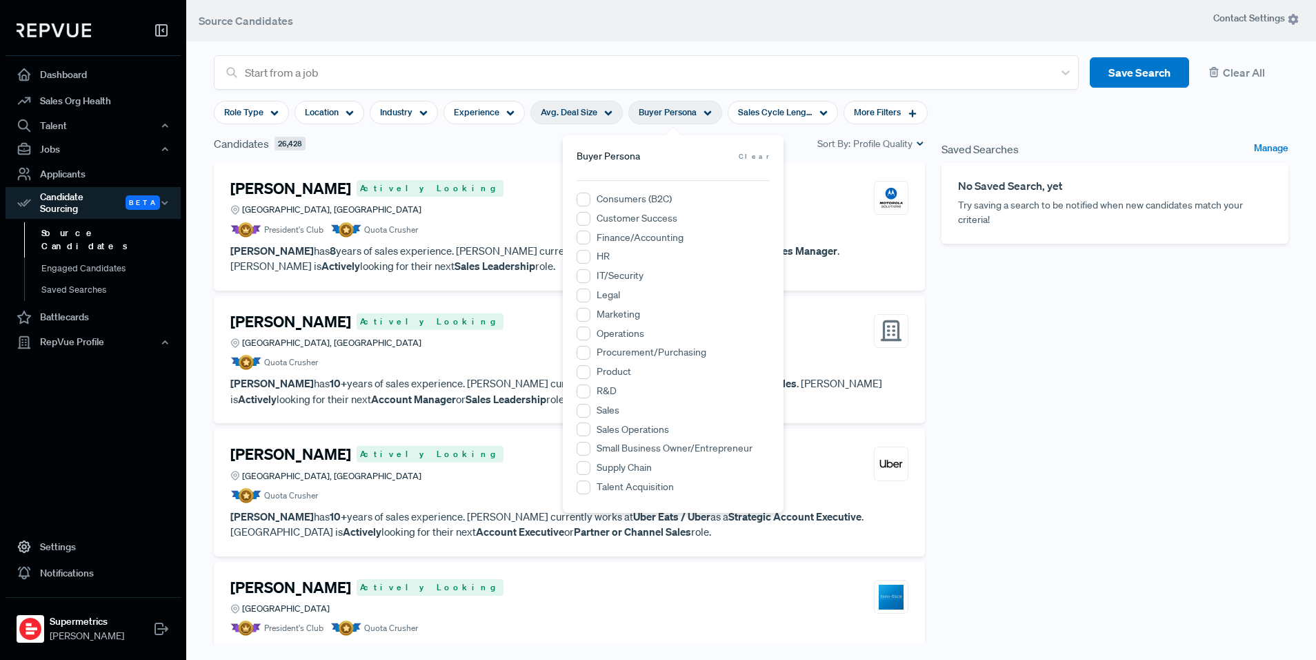
click at [558, 106] on span "Avg. Deal Size" at bounding box center [569, 112] width 57 height 13
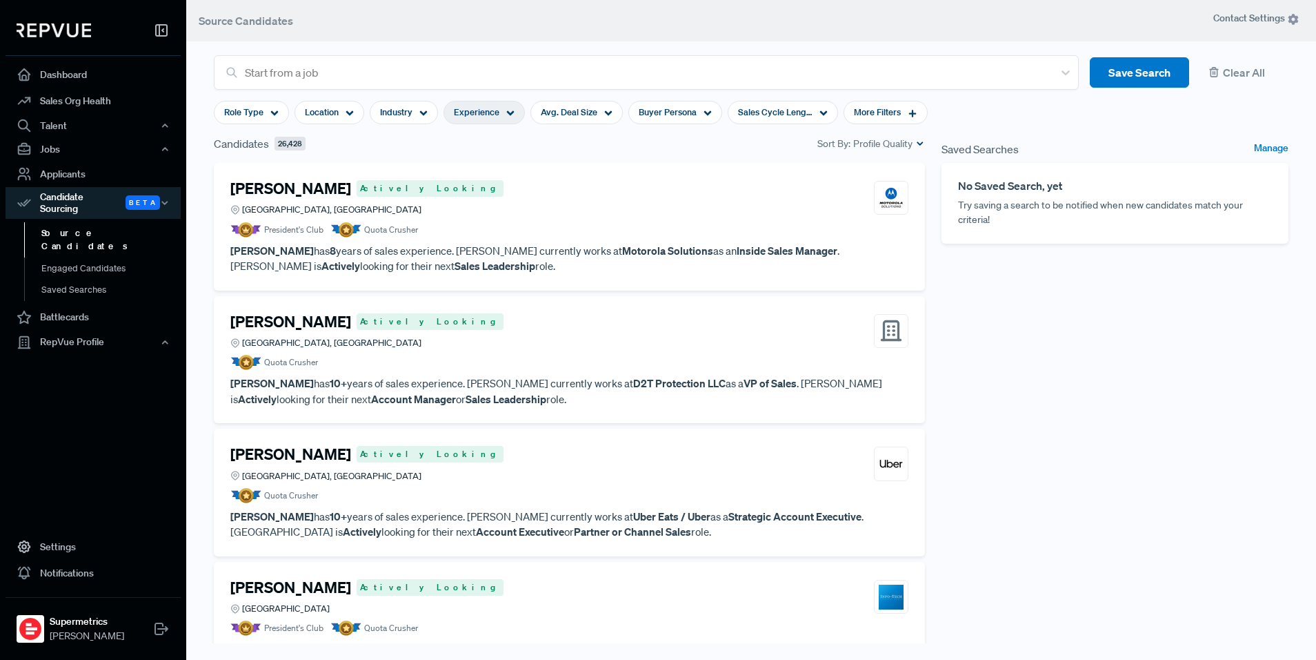
click at [476, 115] on span "Experience" at bounding box center [477, 112] width 46 height 13
click at [404, 117] on span "Industry" at bounding box center [396, 112] width 32 height 13
click at [549, 119] on span "Avg. Deal Size" at bounding box center [569, 112] width 57 height 13
drag, startPoint x: 497, startPoint y: 118, endPoint x: 431, endPoint y: 118, distance: 66.2
click at [497, 118] on span "Experience" at bounding box center [477, 112] width 46 height 13
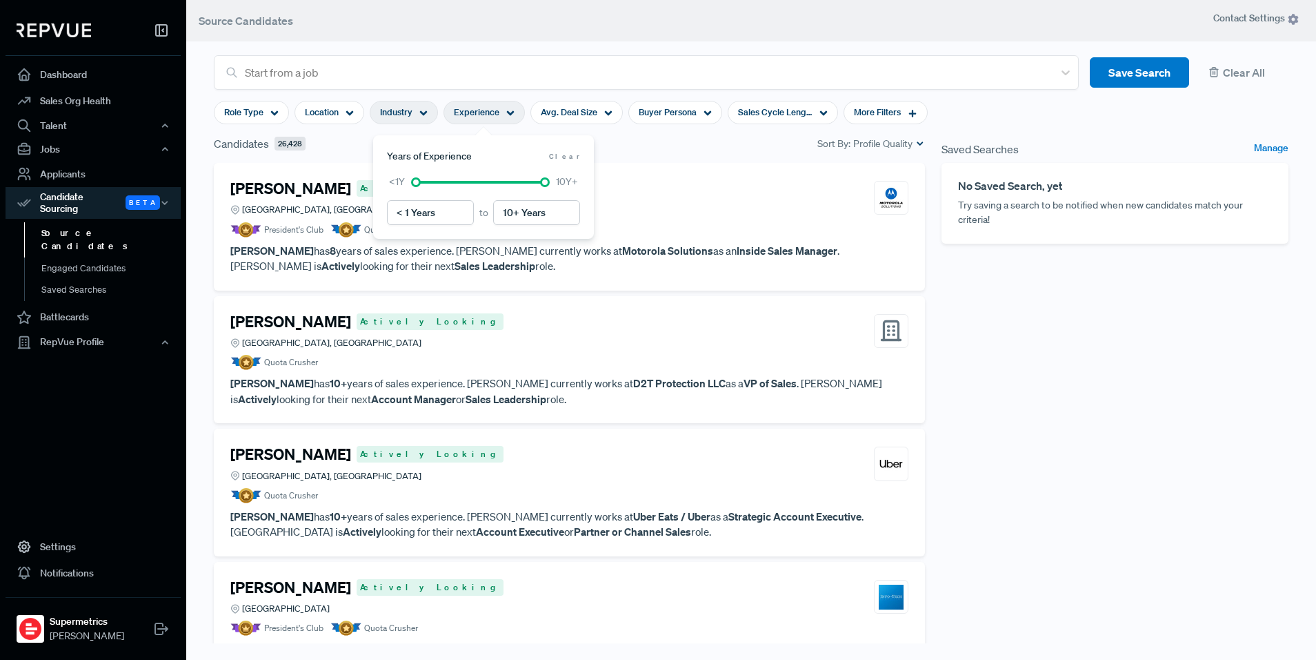
click at [415, 117] on div "Industry" at bounding box center [404, 112] width 68 height 23
click at [511, 113] on use at bounding box center [511, 113] width 8 height 5
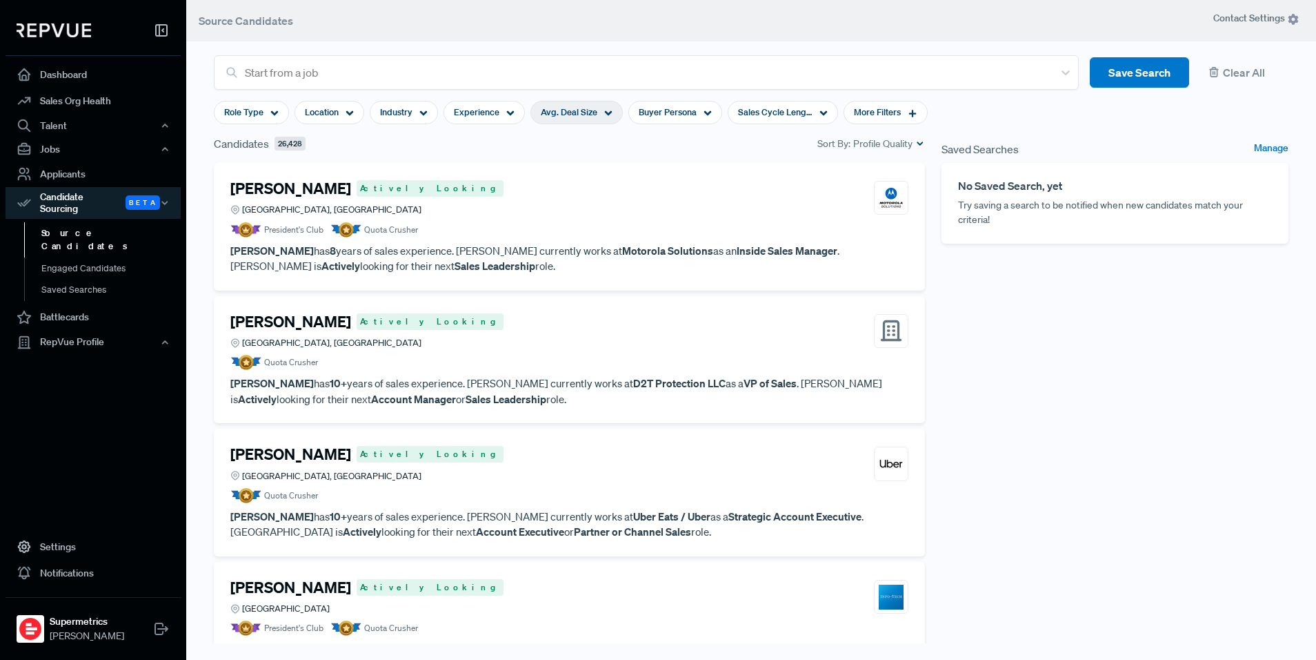
click at [561, 118] on span "Avg. Deal Size" at bounding box center [569, 112] width 57 height 13
click at [715, 115] on div "Buyer Persona" at bounding box center [676, 112] width 94 height 23
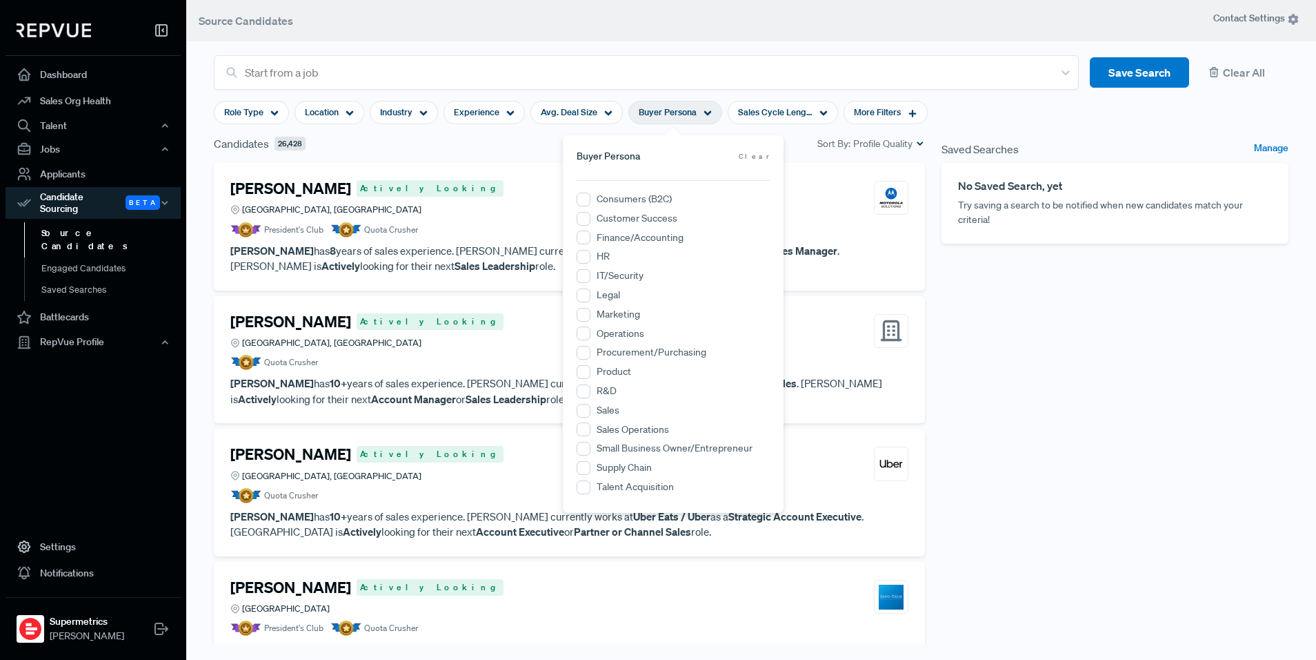
click at [664, 114] on span "Buyer Persona" at bounding box center [668, 112] width 58 height 13
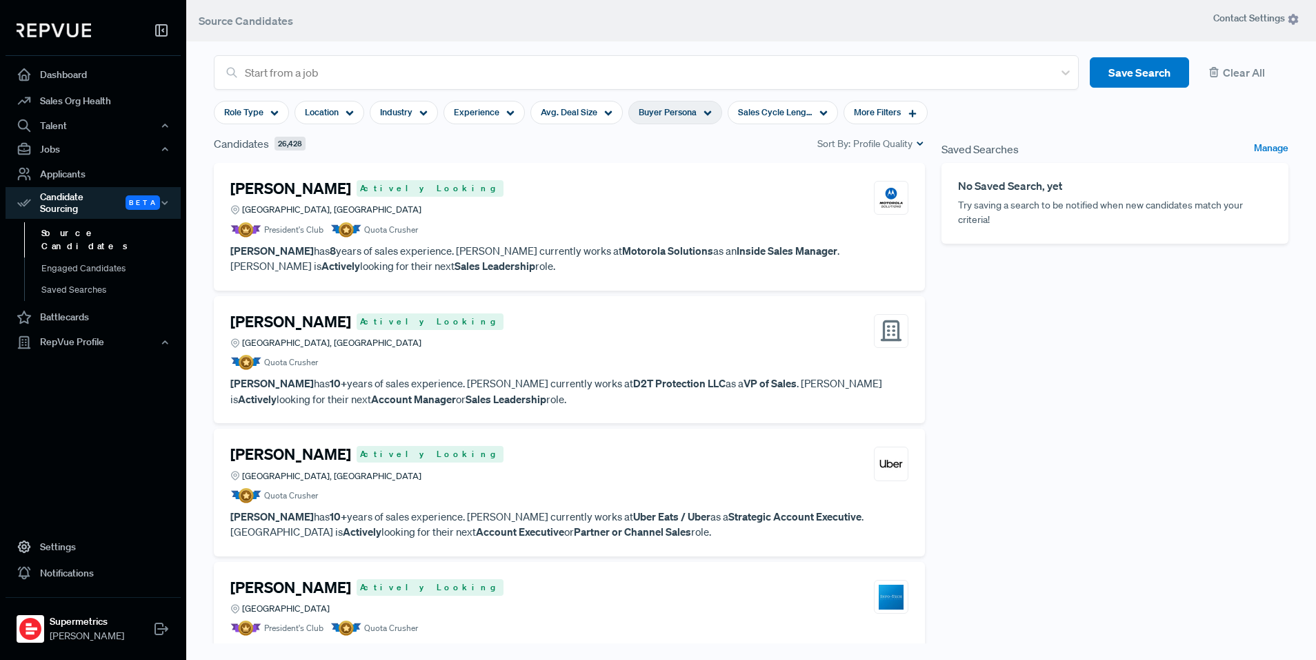
click at [647, 107] on span "Buyer Persona" at bounding box center [668, 112] width 58 height 13
click at [556, 113] on span "Avg. Deal Size" at bounding box center [569, 112] width 57 height 13
click at [1158, 337] on div "Saved Searches Manage No Saved Search, yet Try saving a search to be notified w…" at bounding box center [1115, 398] width 364 height 526
click at [498, 108] on div "Experience" at bounding box center [484, 112] width 81 height 23
click at [364, 115] on section "Role Type Location Industry Experience Avg. Deal Size Buyer Persona Sales Cycle…" at bounding box center [571, 113] width 714 height 46
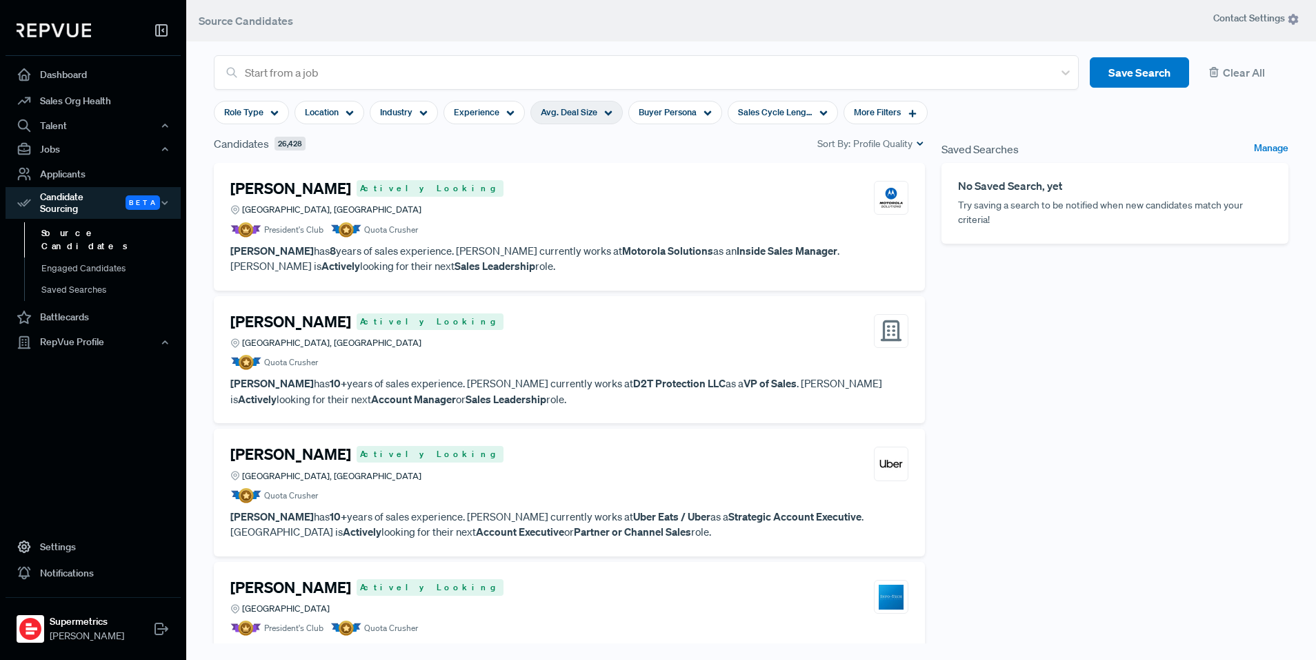
click at [580, 109] on span "Avg. Deal Size" at bounding box center [569, 112] width 57 height 13
click at [689, 112] on span "Buyer Persona" at bounding box center [668, 112] width 58 height 13
click at [778, 103] on div "Sales Cycle Length" at bounding box center [783, 112] width 110 height 23
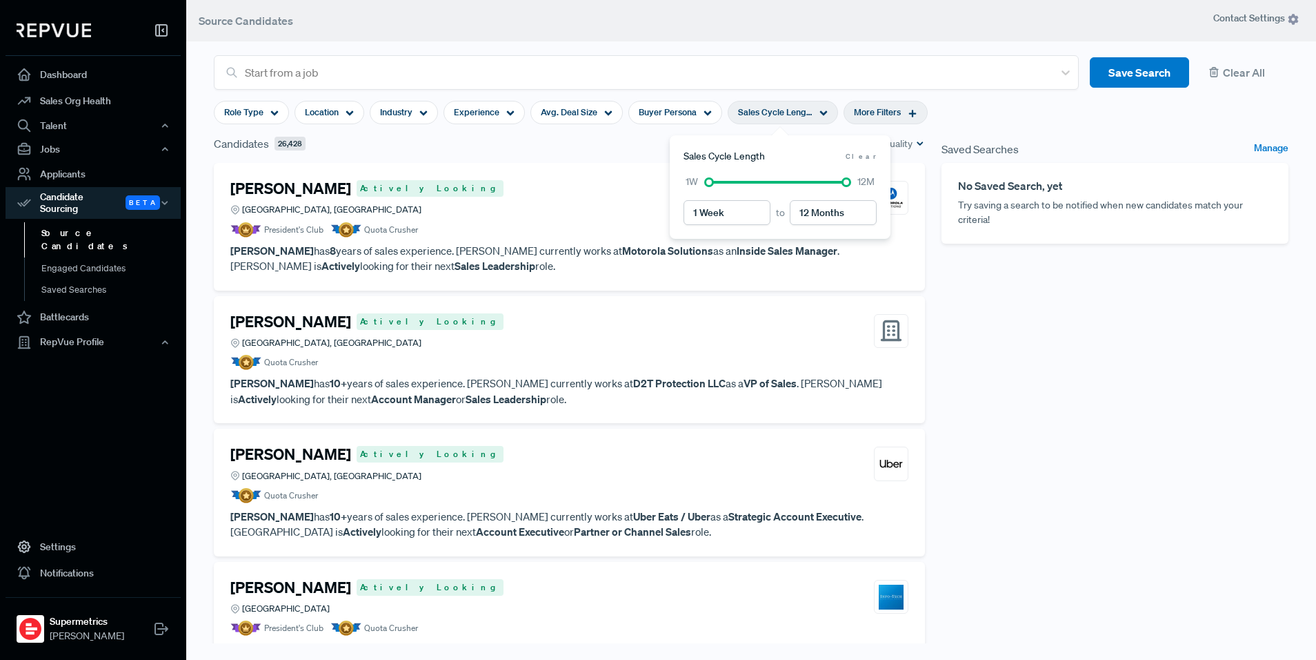
click at [854, 111] on span "More Filters" at bounding box center [877, 112] width 47 height 13
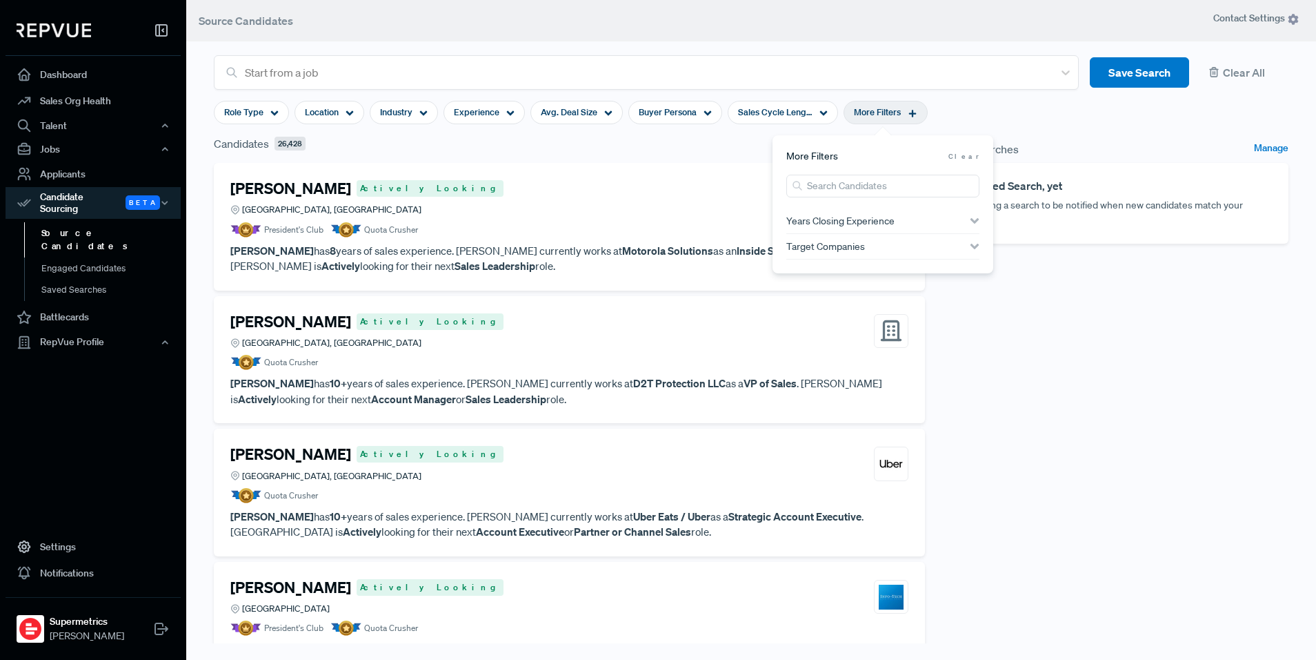
click at [1060, 384] on div "Saved Searches Manage No Saved Search, yet Try saving a search to be notified w…" at bounding box center [1115, 398] width 364 height 526
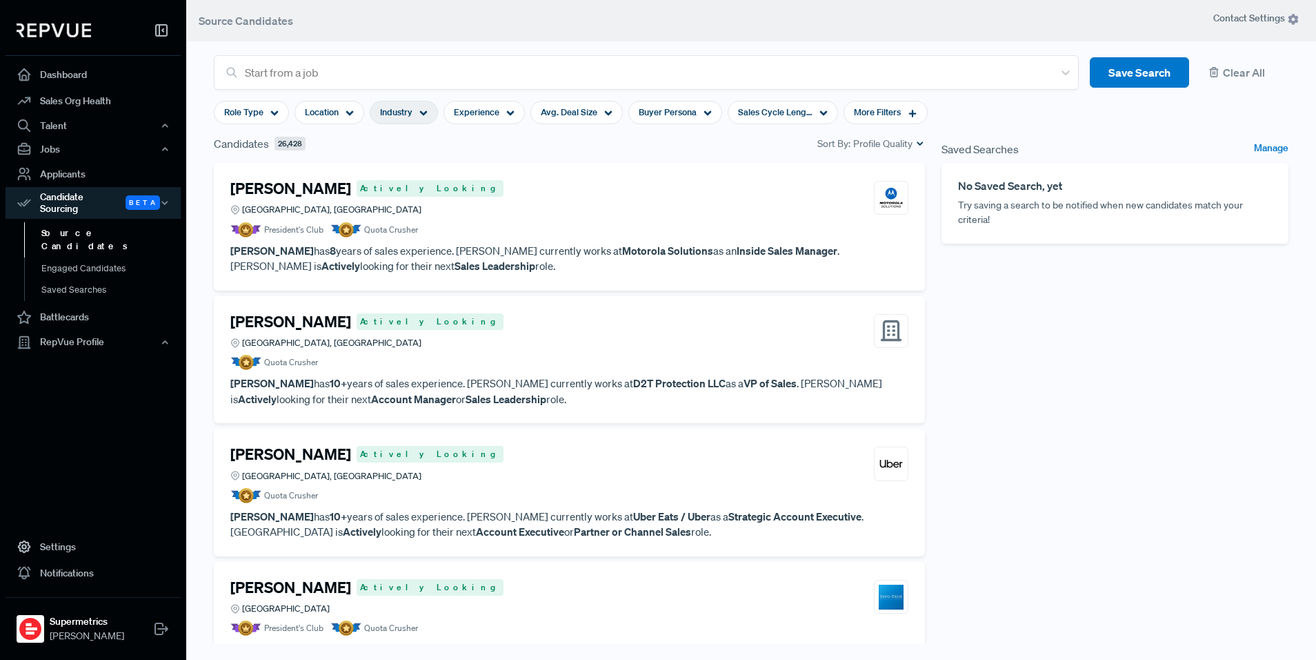
click at [399, 110] on span "Industry" at bounding box center [396, 112] width 32 height 13
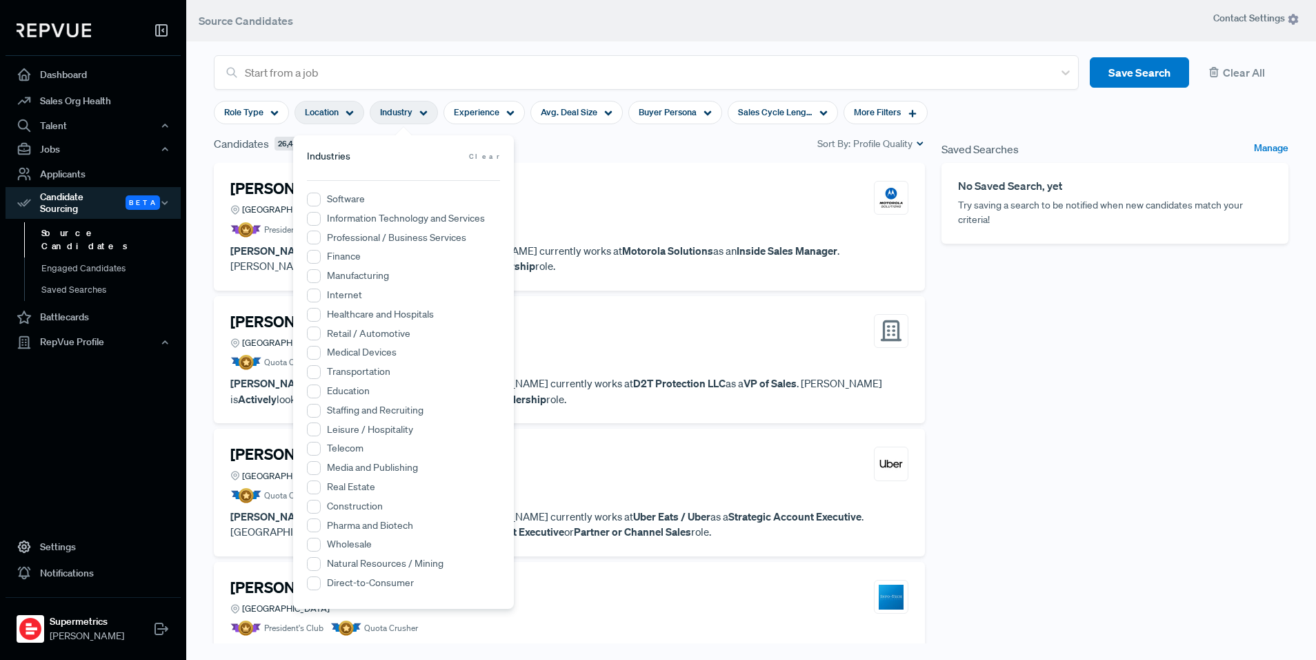
click at [346, 115] on icon at bounding box center [350, 113] width 8 height 8
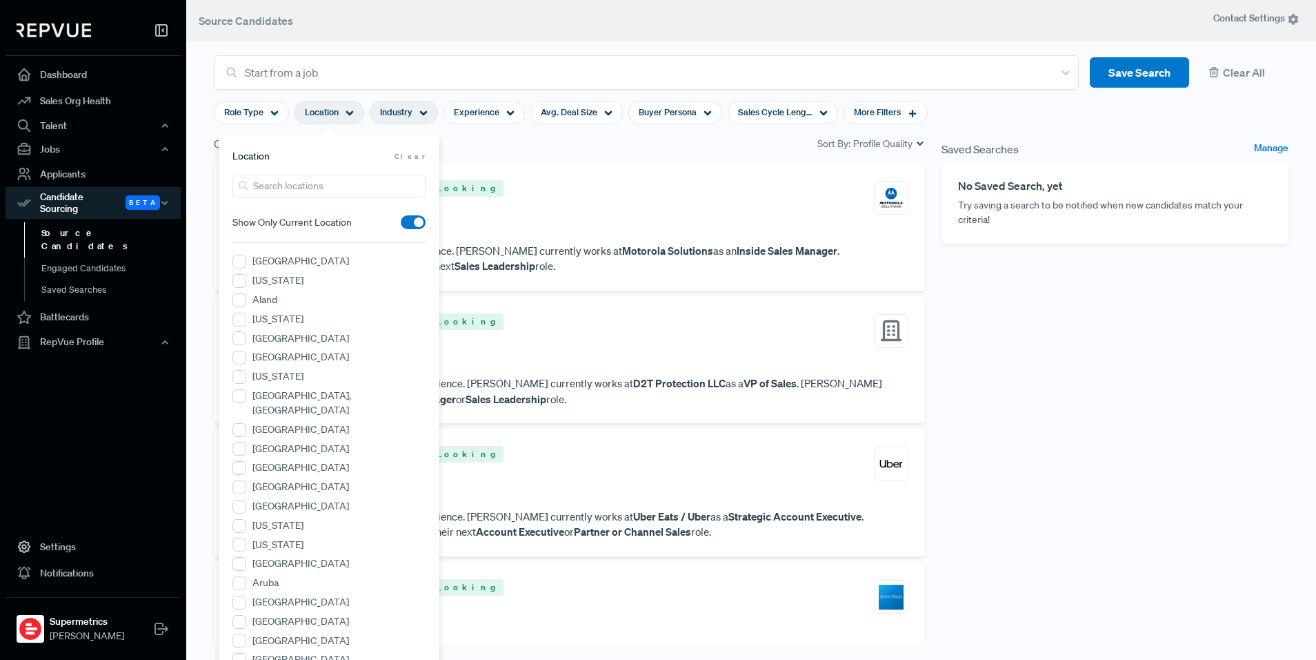
click at [433, 108] on div "Industry" at bounding box center [404, 112] width 68 height 23
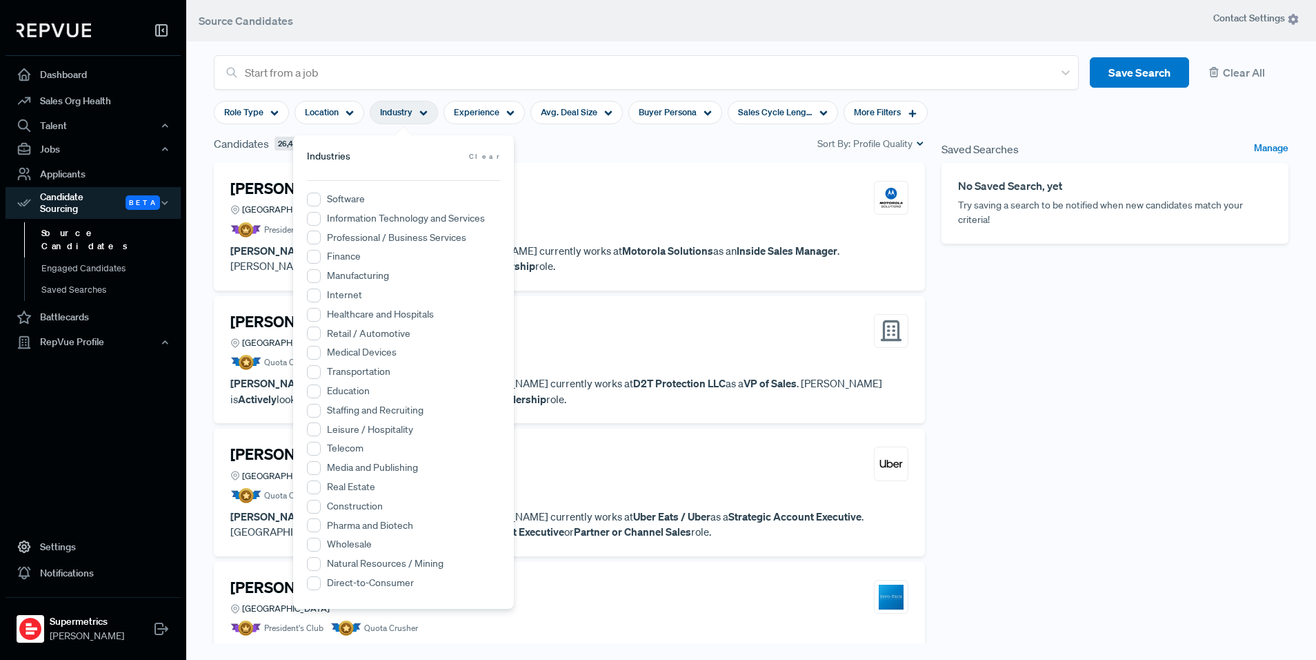
click at [632, 161] on div "Candidates 26,428 Sort By: Profile Quality" at bounding box center [570, 149] width 728 height 28
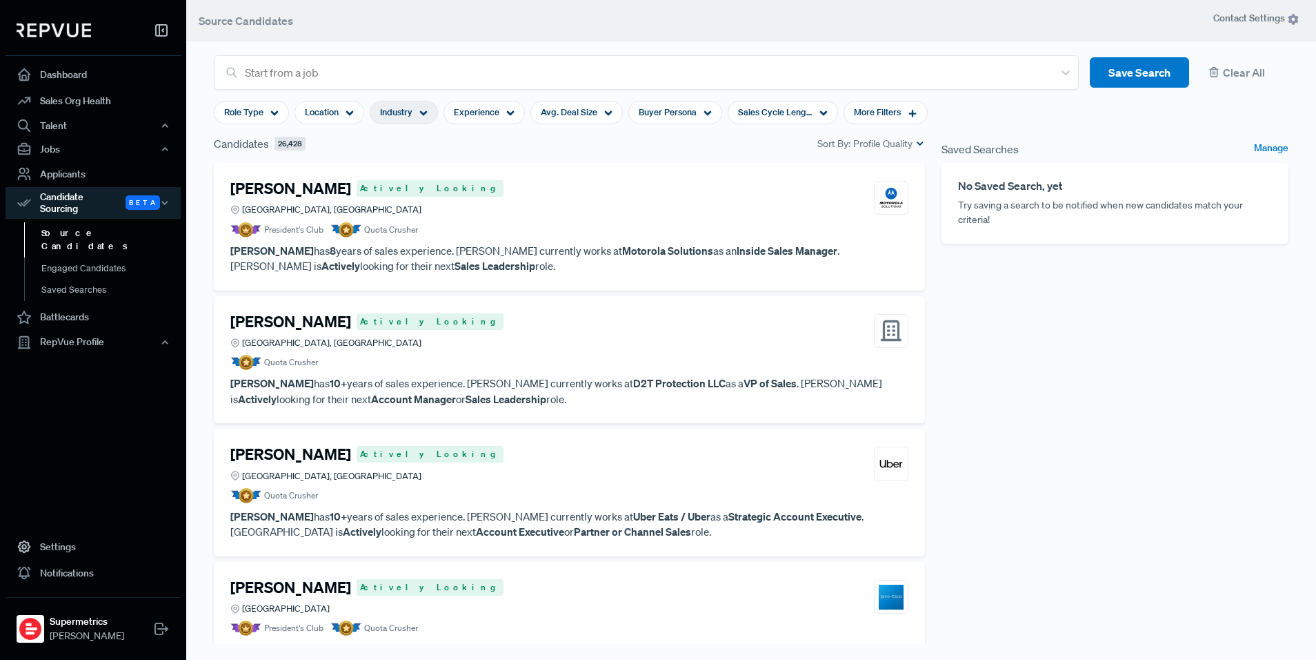
click at [413, 116] on div "Industry" at bounding box center [404, 112] width 68 height 23
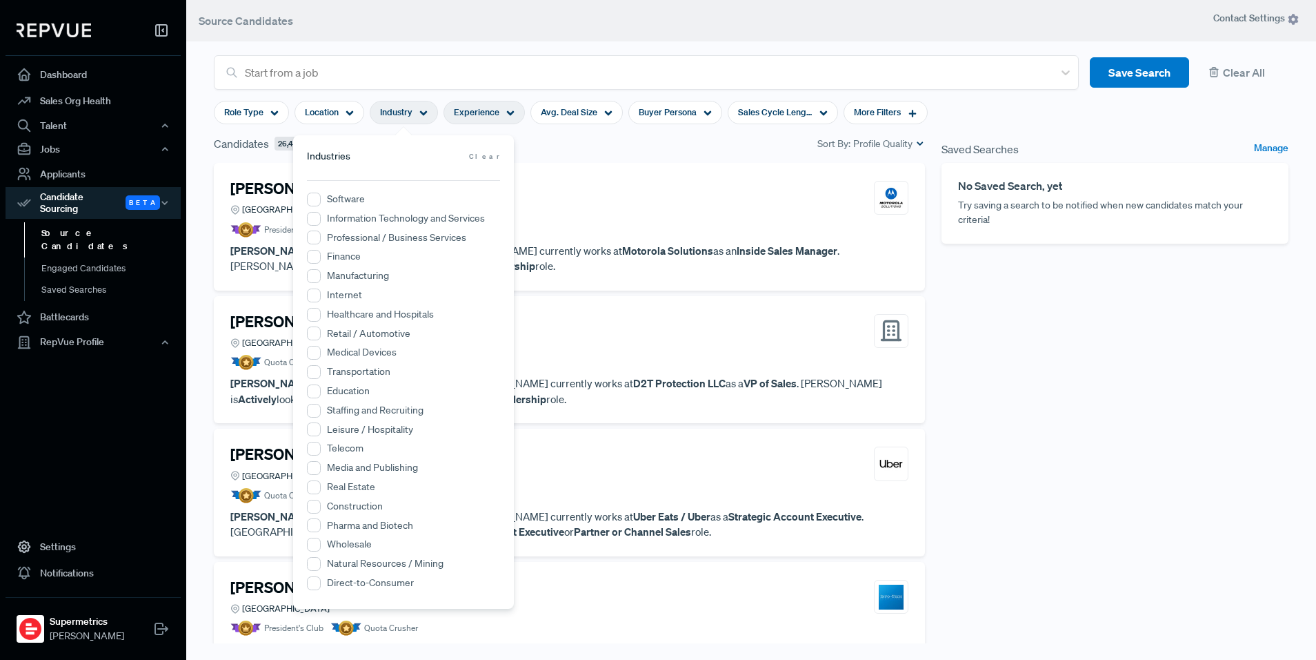
click at [481, 106] on span "Experience" at bounding box center [477, 112] width 46 height 13
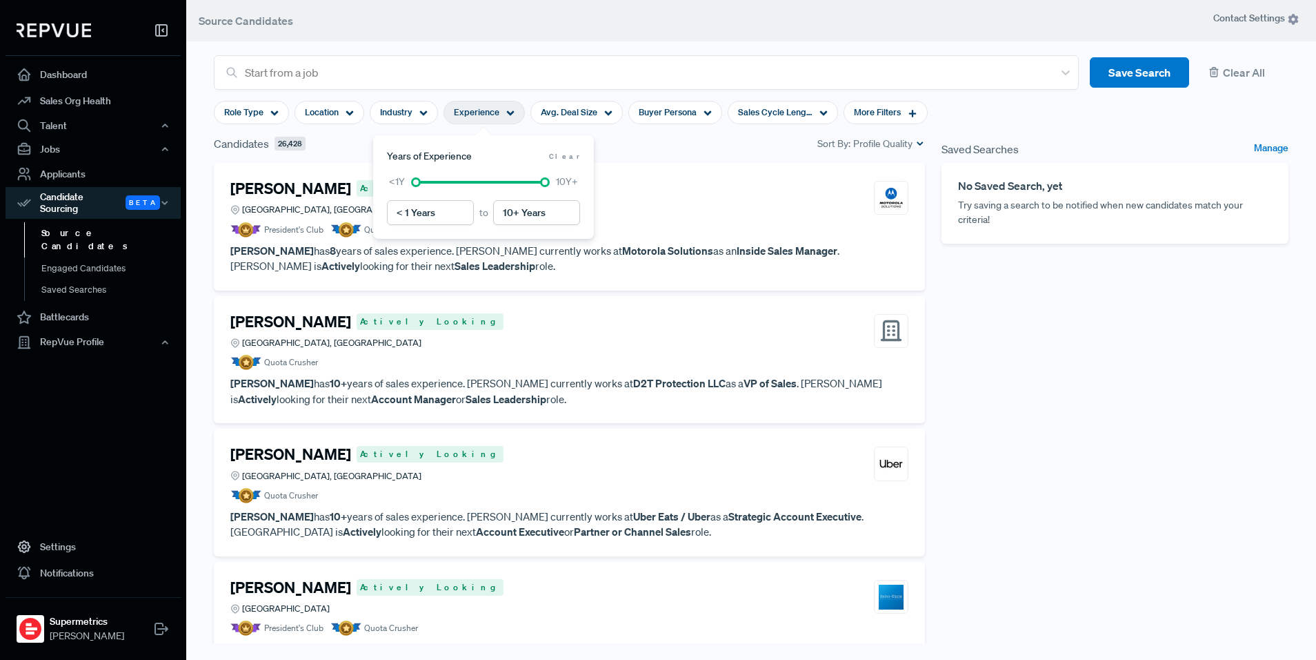
click at [702, 136] on div "Candidates 26,428 Sort By: Profile Quality" at bounding box center [569, 143] width 711 height 17
click at [562, 112] on span "Avg. Deal Size" at bounding box center [569, 112] width 57 height 13
drag, startPoint x: 774, startPoint y: 137, endPoint x: 878, endPoint y: 112, distance: 106.3
click at [775, 137] on div "Candidates 26,428 Sort By: Profile Quality" at bounding box center [569, 143] width 711 height 17
click at [896, 107] on span "More Filters" at bounding box center [877, 112] width 47 height 13
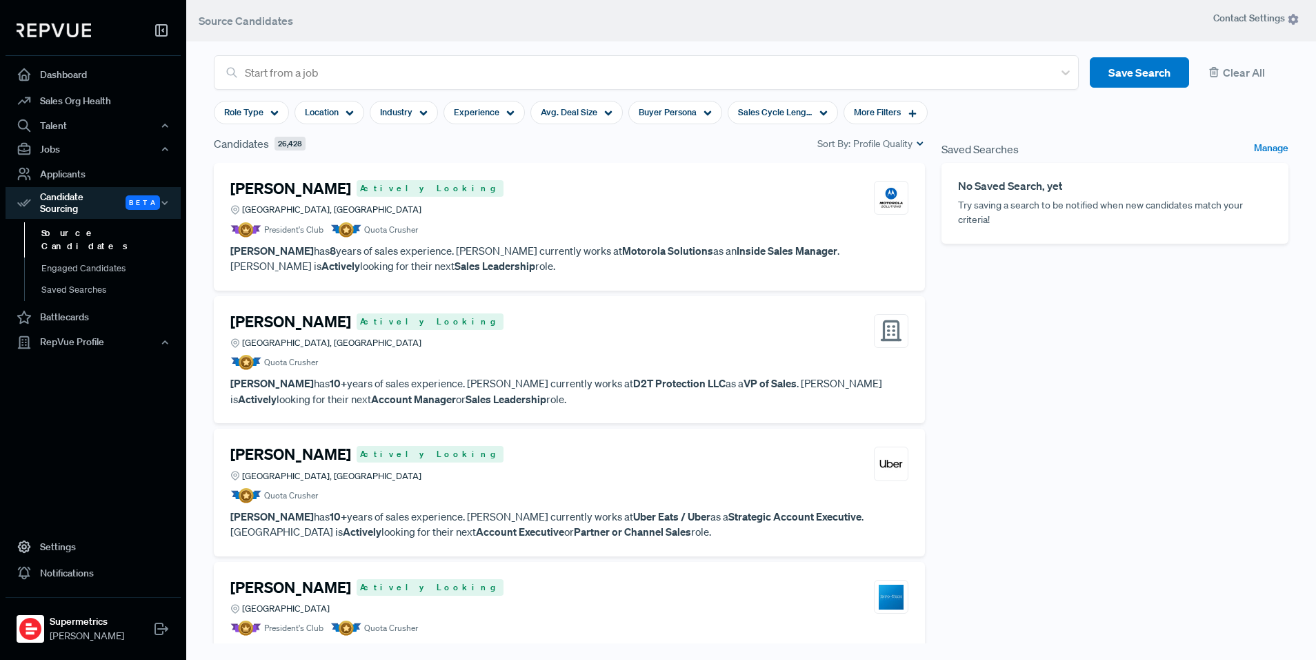
click at [675, 150] on div "Candidates 26,428 Sort By: Profile Quality" at bounding box center [569, 143] width 711 height 17
click at [584, 103] on div "Avg. Deal Size" at bounding box center [577, 112] width 92 height 23
drag, startPoint x: 1092, startPoint y: 293, endPoint x: 1070, endPoint y: 292, distance: 22.1
click at [1092, 293] on div "Saved Searches Manage No Saved Search, yet Try saving a search to be notified w…" at bounding box center [1115, 398] width 364 height 526
click at [591, 101] on div "Avg. Deal Size" at bounding box center [577, 112] width 92 height 23
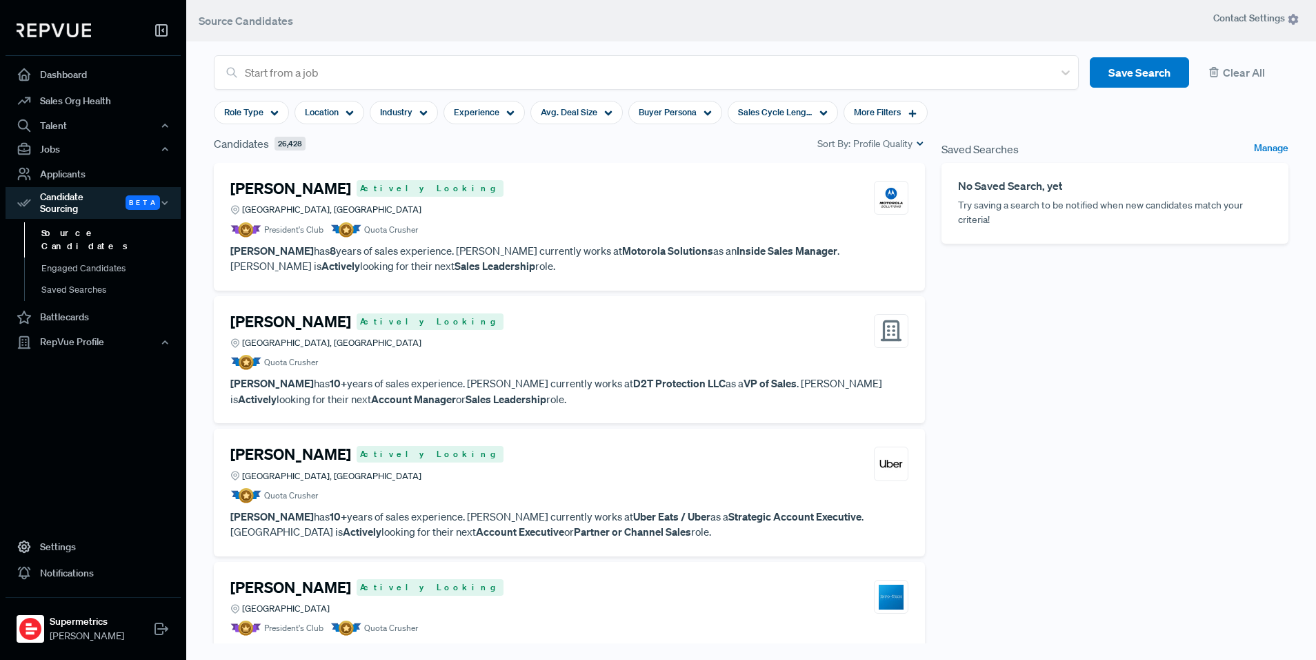
click at [1067, 326] on div "Saved Searches Manage No Saved Search, yet Try saving a search to be notified w…" at bounding box center [1115, 398] width 364 height 526
click at [570, 115] on span "Avg. Deal Size" at bounding box center [569, 112] width 57 height 13
click at [1070, 333] on div "Saved Searches Manage No Saved Search, yet Try saving a search to be notified w…" at bounding box center [1115, 398] width 364 height 526
click at [660, 108] on span "Buyer Persona" at bounding box center [668, 112] width 58 height 13
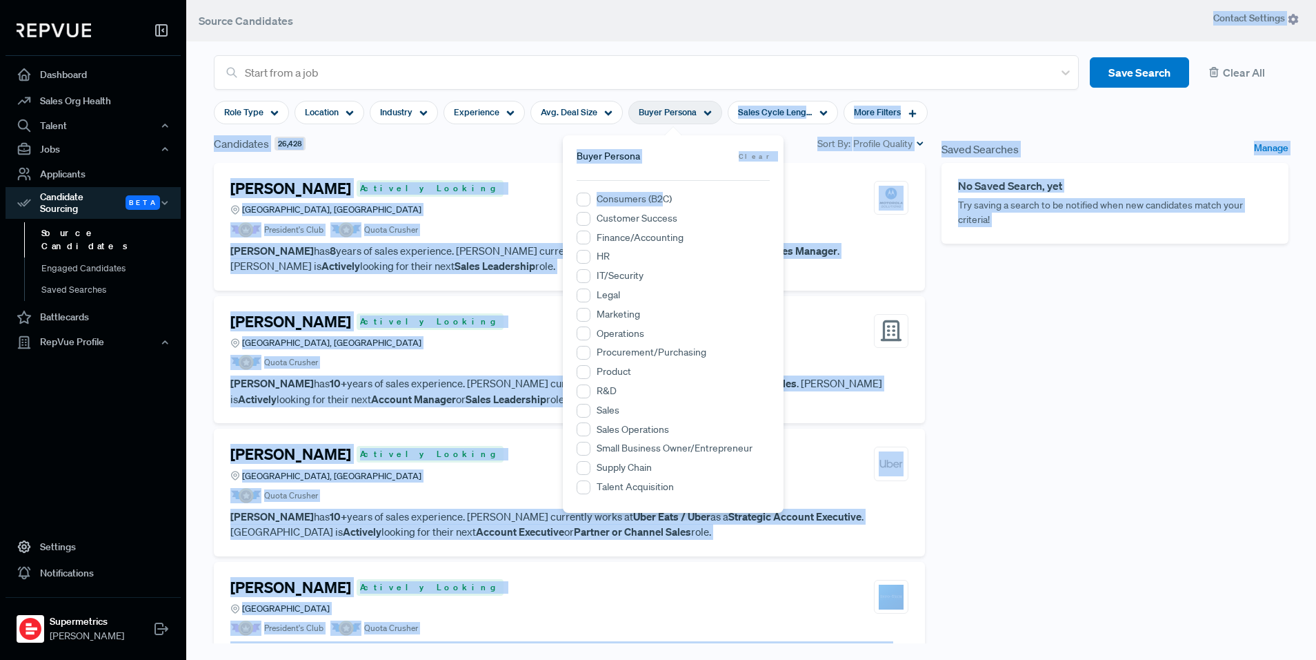
drag, startPoint x: 662, startPoint y: 198, endPoint x: 706, endPoint y: 95, distance: 112.8
click at [705, 95] on body "Dashboard Sales Org Health Talent Talent Data Talent Profiles Talent Competitor…" at bounding box center [658, 330] width 1316 height 660
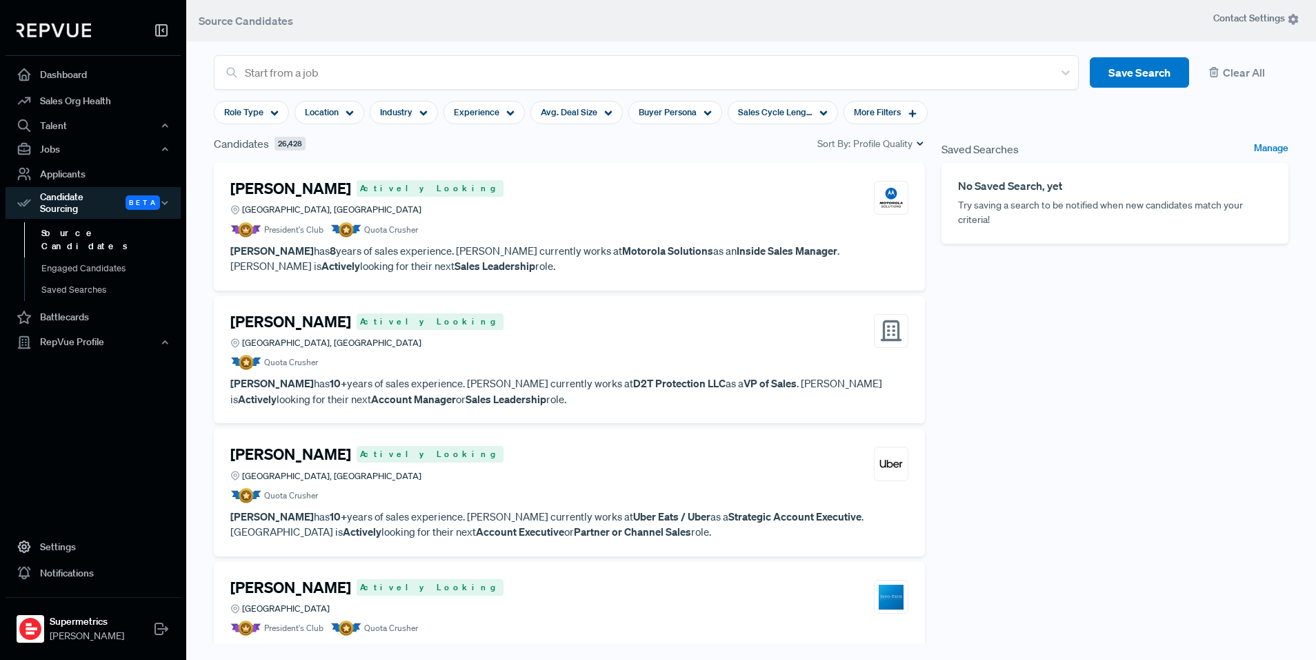
drag, startPoint x: 1031, startPoint y: 326, endPoint x: 1027, endPoint y: 320, distance: 7.3
click at [1031, 326] on div "Saved Searches Manage No Saved Search, yet Try saving a search to be notified w…" at bounding box center [1115, 398] width 364 height 526
click at [820, 113] on icon at bounding box center [824, 113] width 8 height 8
click at [815, 112] on div "Sales Cycle Length" at bounding box center [783, 112] width 110 height 23
click at [710, 115] on div "Buyer Persona" at bounding box center [676, 112] width 94 height 23
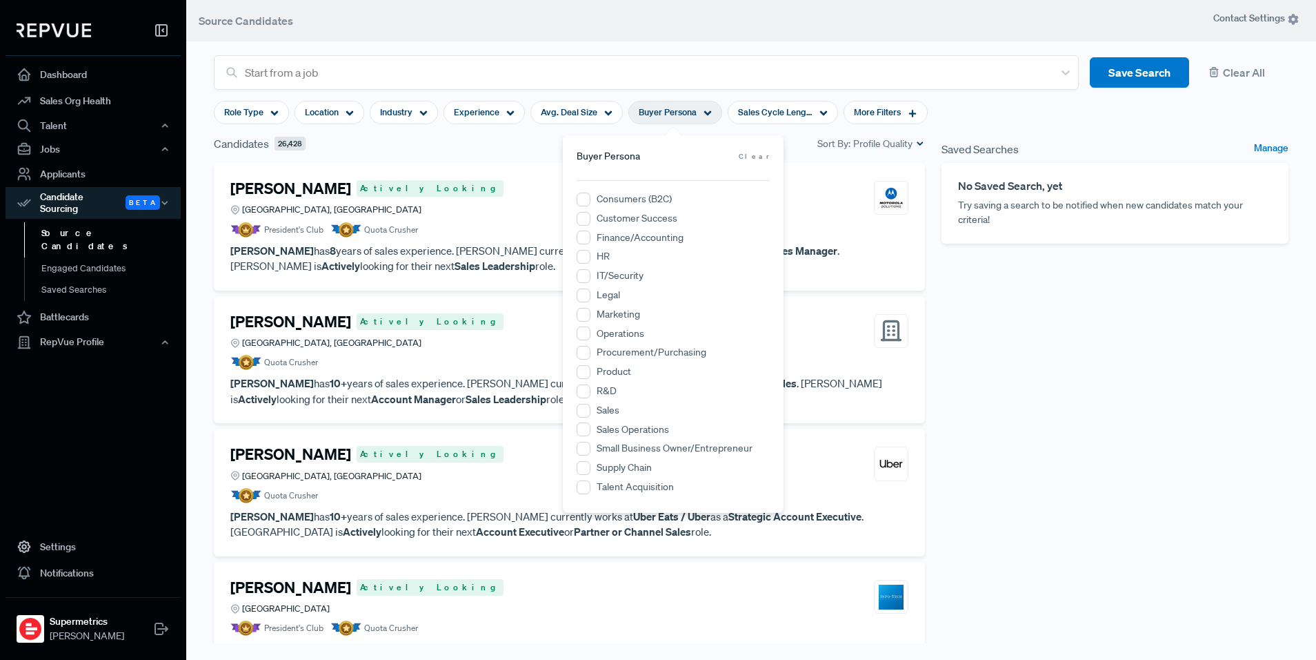
click at [658, 237] on label "Finance/Accounting" at bounding box center [640, 237] width 87 height 14
click at [591, 237] on input "Finance/Accounting" at bounding box center [584, 237] width 14 height 14
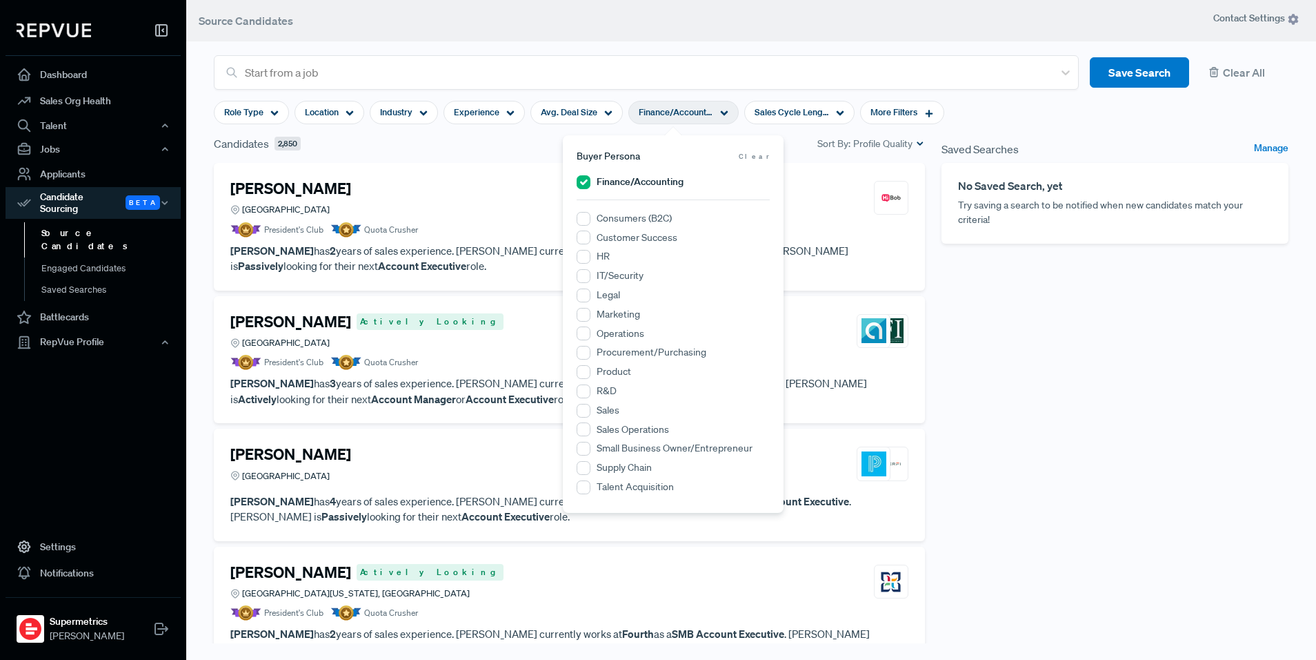
click at [462, 248] on p "[PERSON_NAME] has 2 years of sales experience. [PERSON_NAME] currently works at…" at bounding box center [569, 258] width 678 height 31
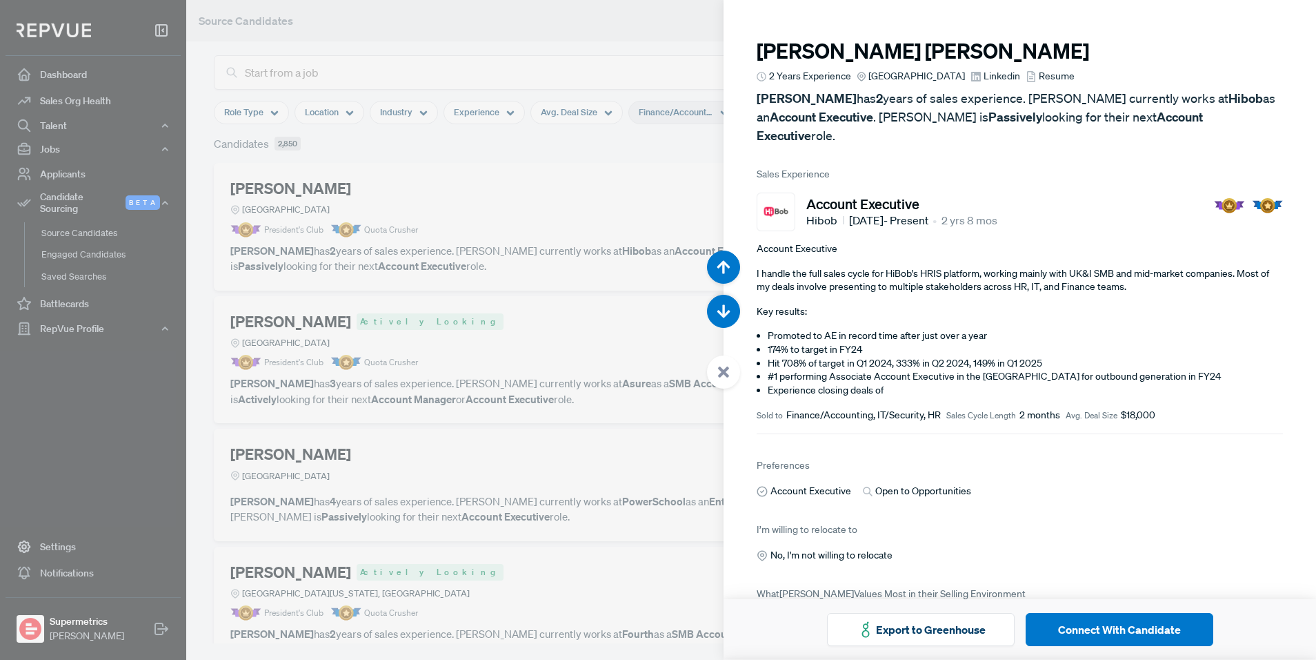
click at [547, 324] on div at bounding box center [658, 330] width 1316 height 660
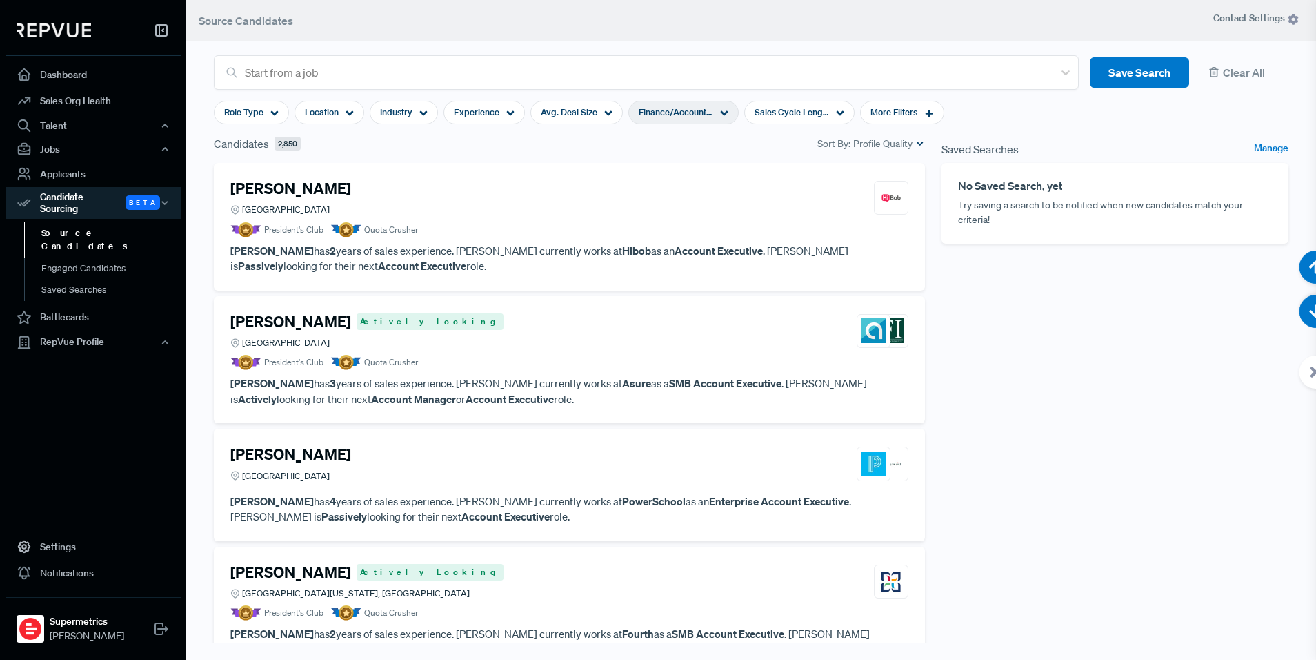
click at [491, 364] on article "President's Club Quota Crusher" at bounding box center [569, 362] width 678 height 15
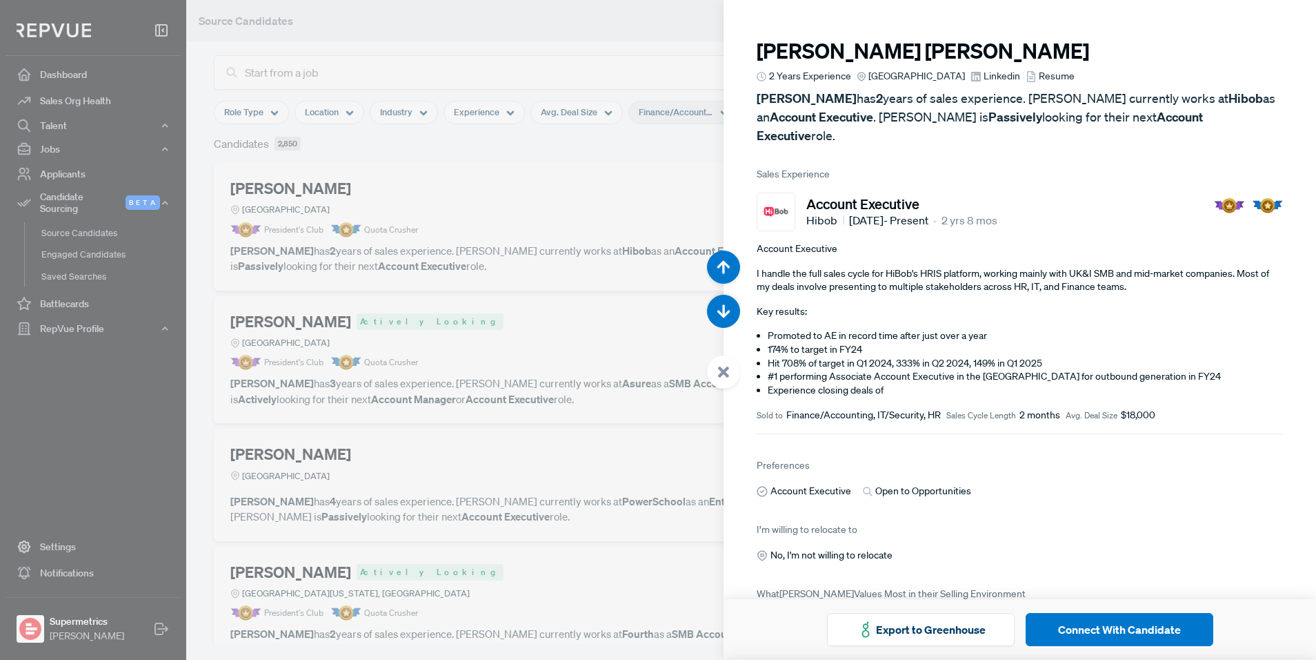
scroll to position [660, 0]
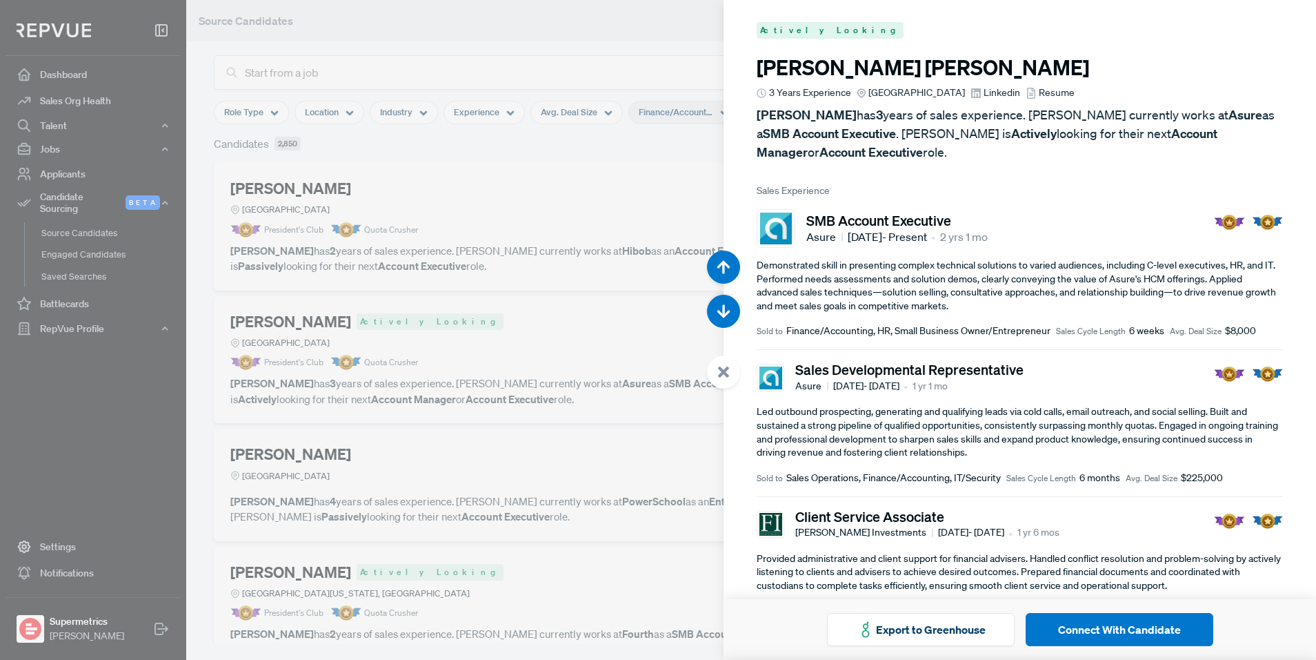
drag, startPoint x: 432, startPoint y: 349, endPoint x: 419, endPoint y: 434, distance: 85.8
click at [432, 349] on div at bounding box center [658, 330] width 1316 height 660
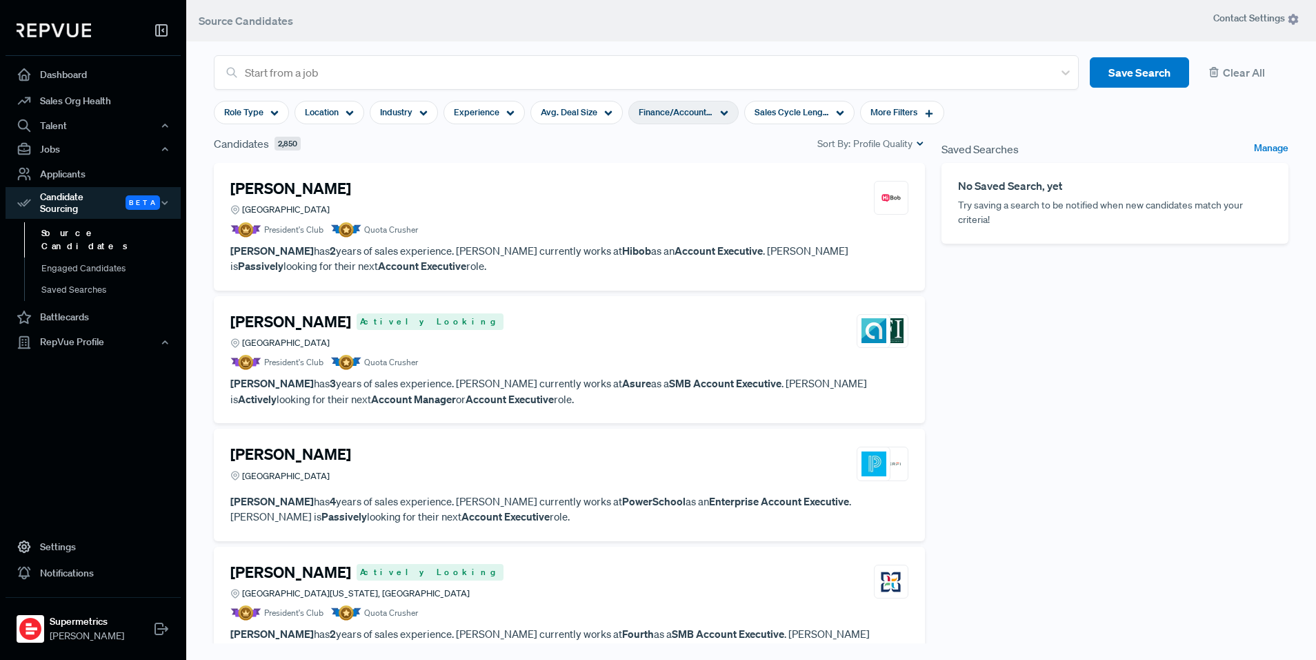
click at [418, 459] on div "[PERSON_NAME] [GEOGRAPHIC_DATA]" at bounding box center [569, 463] width 678 height 37
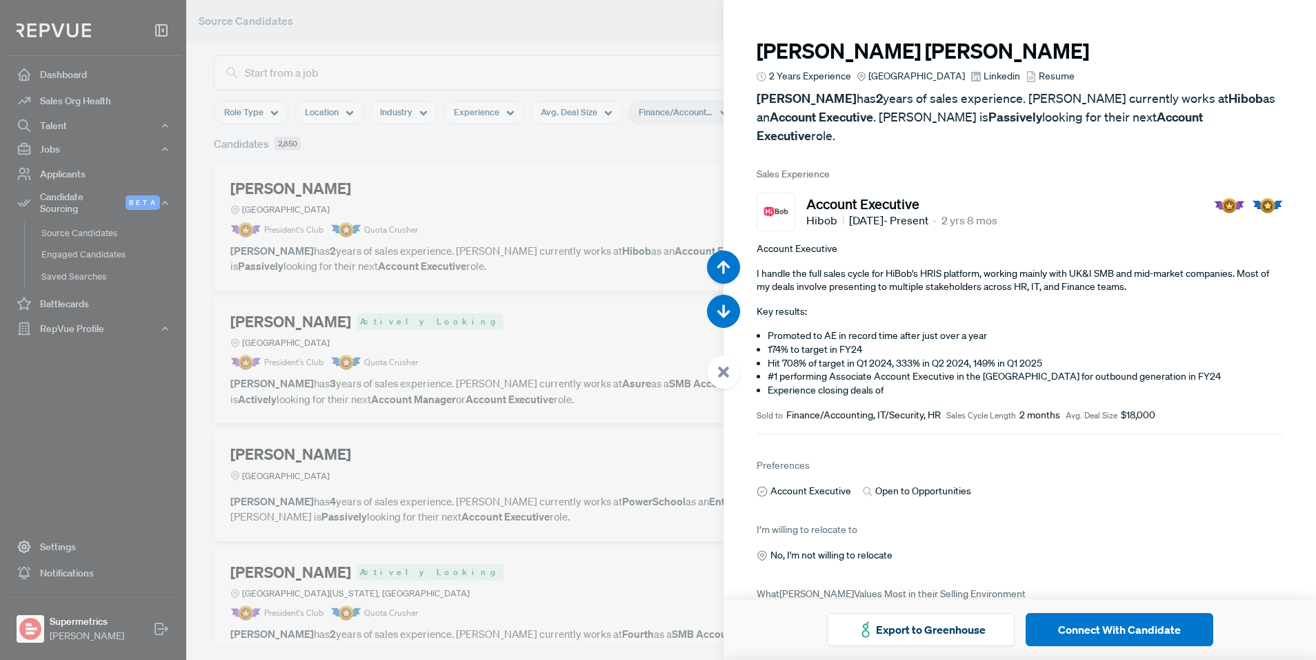
scroll to position [1319, 0]
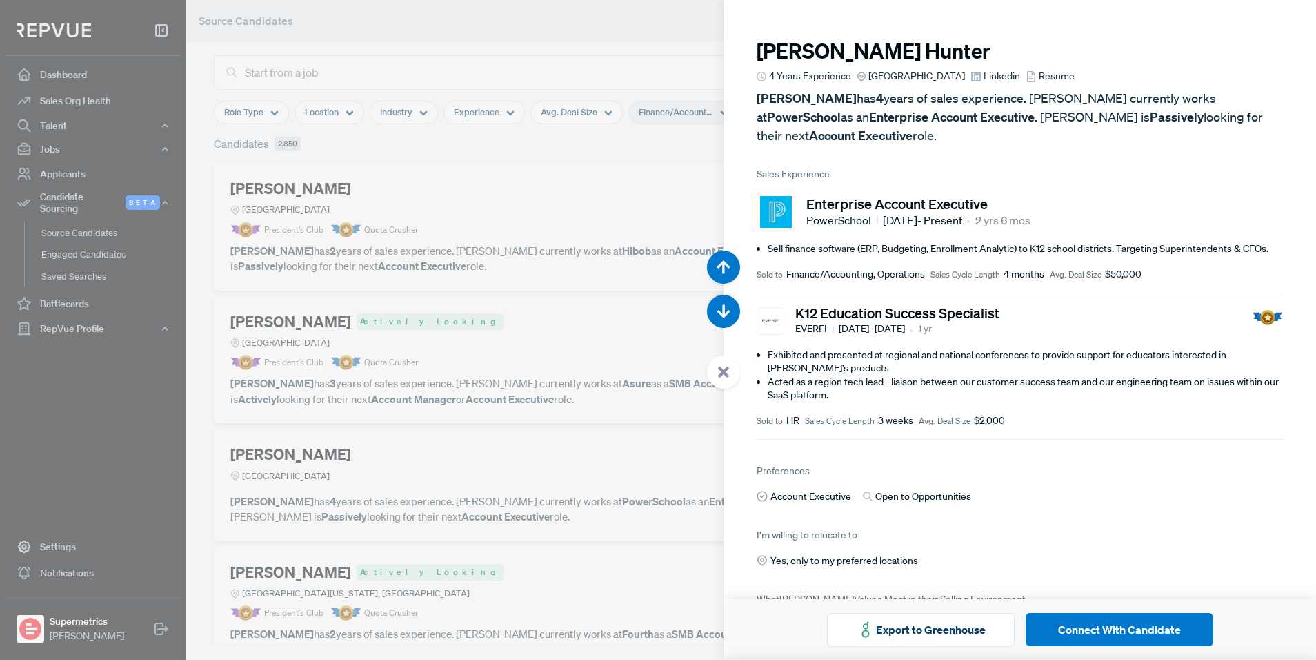
click at [455, 431] on div at bounding box center [658, 330] width 1316 height 660
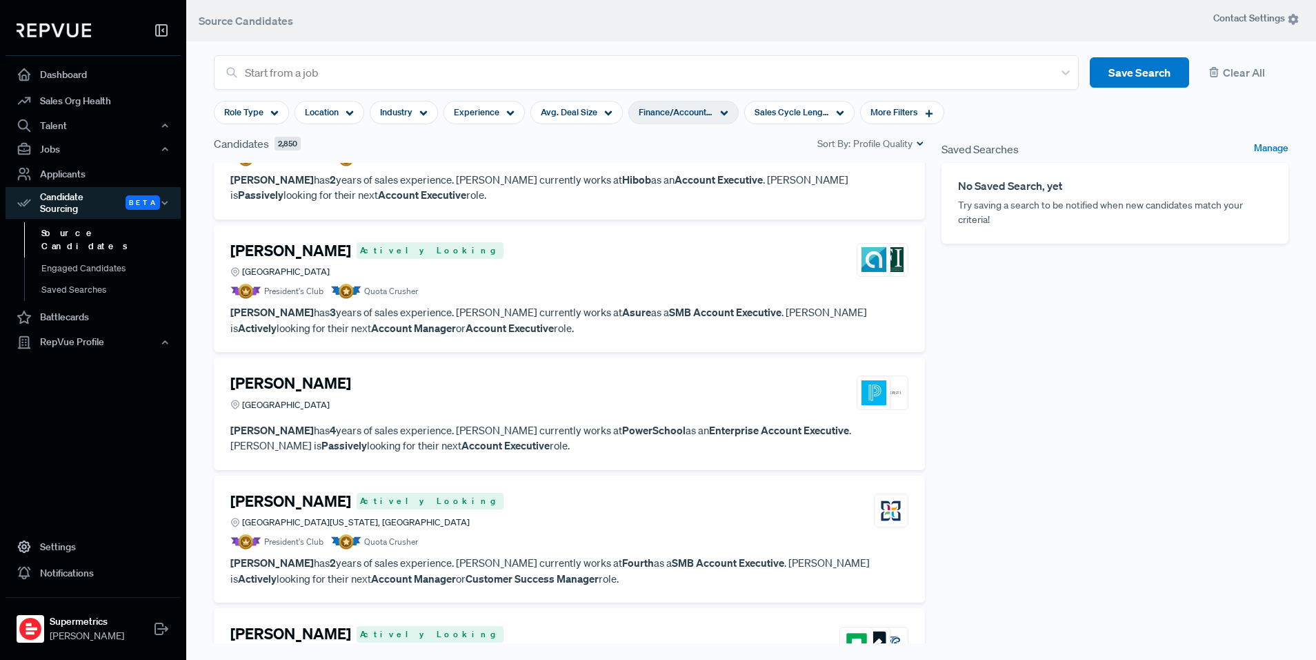
scroll to position [92, 0]
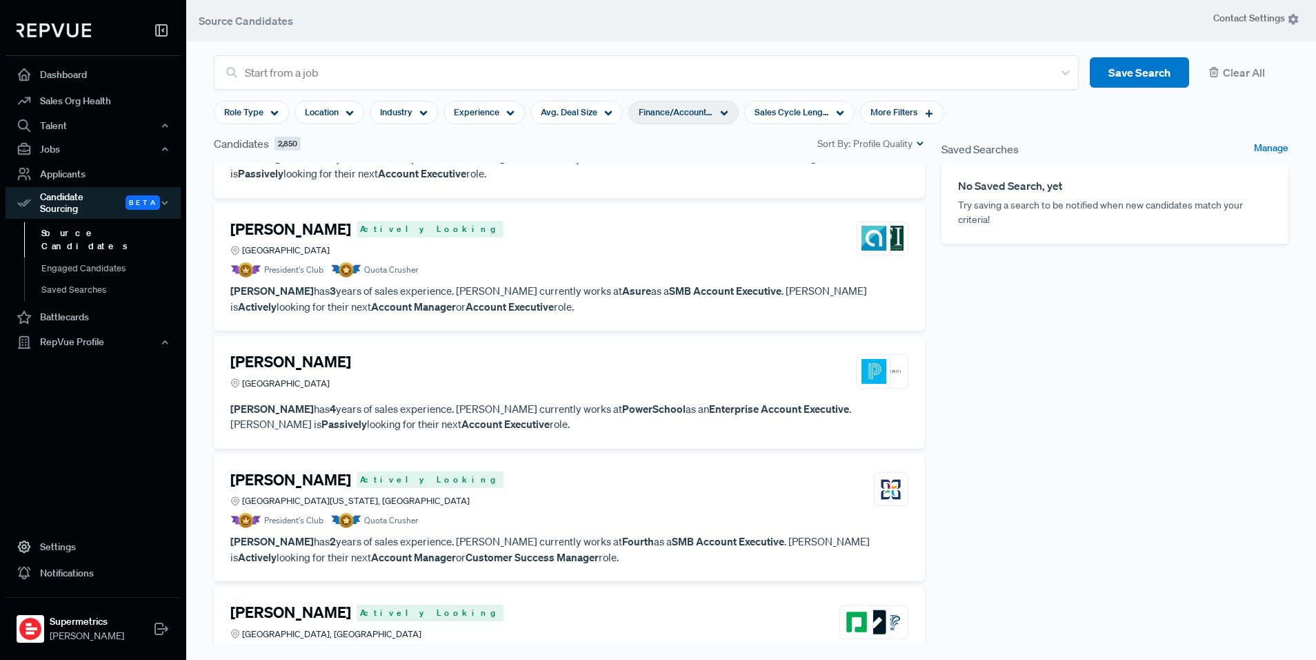
click at [451, 506] on div "[PERSON_NAME] Actively Looking [GEOGRAPHIC_DATA][US_STATE], [GEOGRAPHIC_DATA]" at bounding box center [569, 489] width 678 height 37
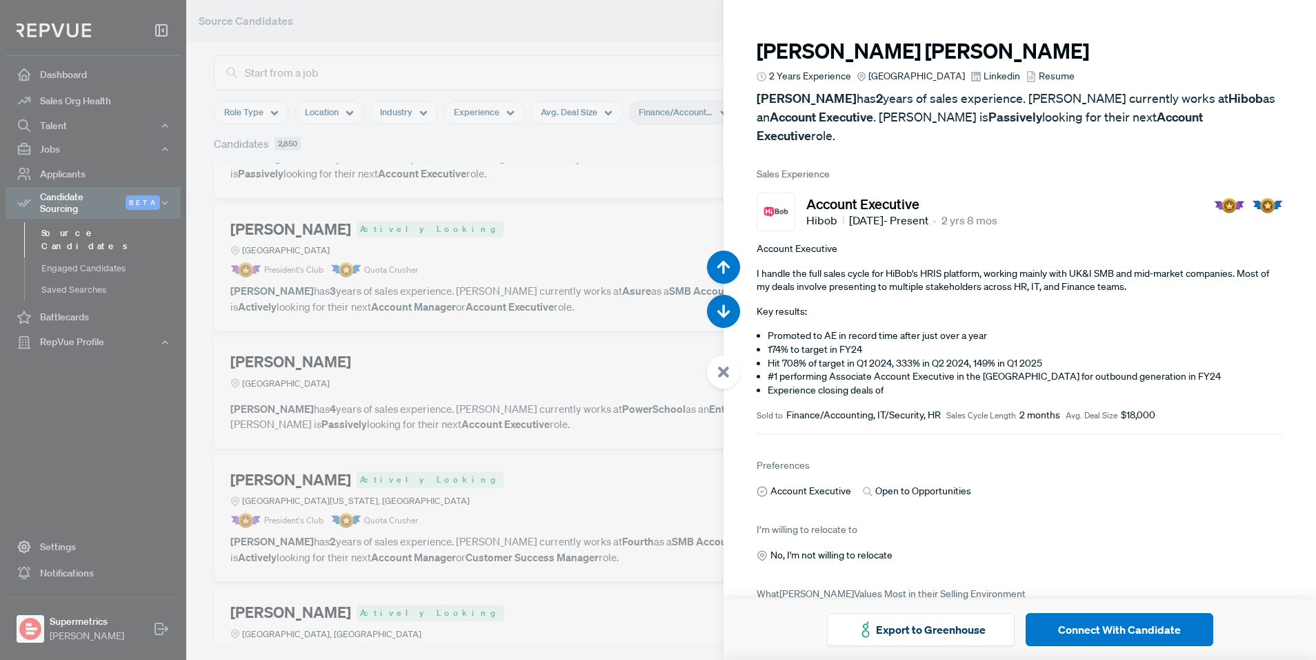
scroll to position [1979, 0]
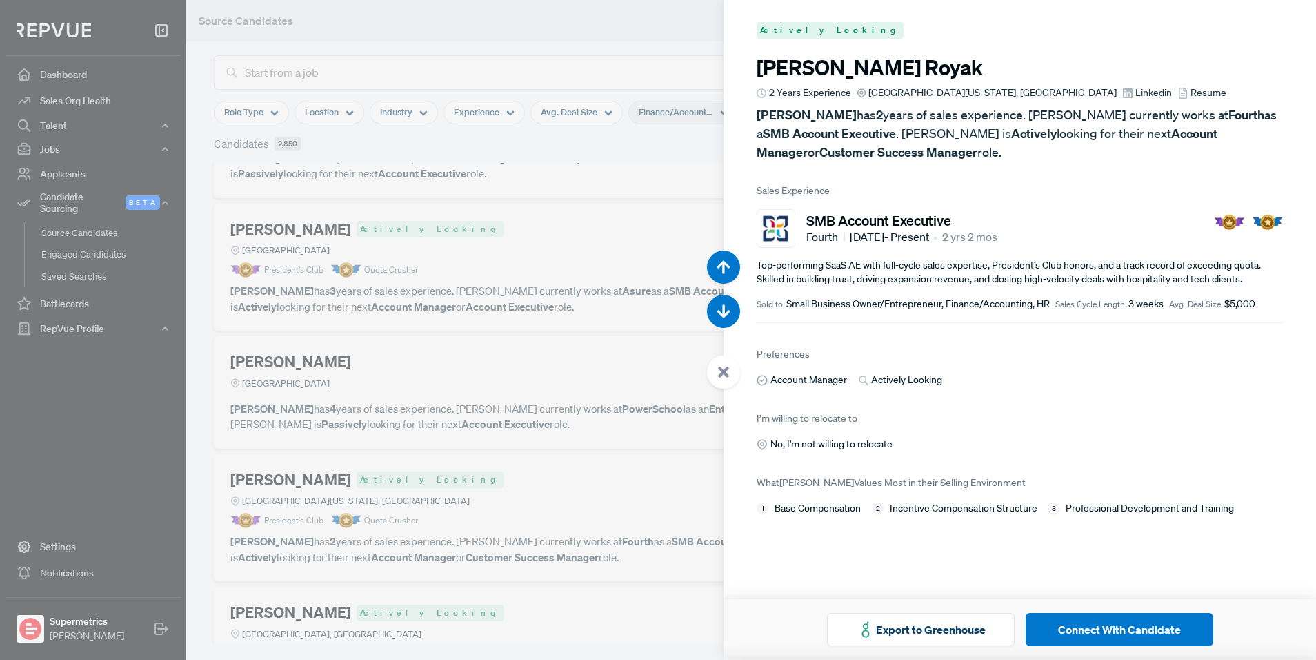
click at [600, 237] on div at bounding box center [658, 330] width 1316 height 660
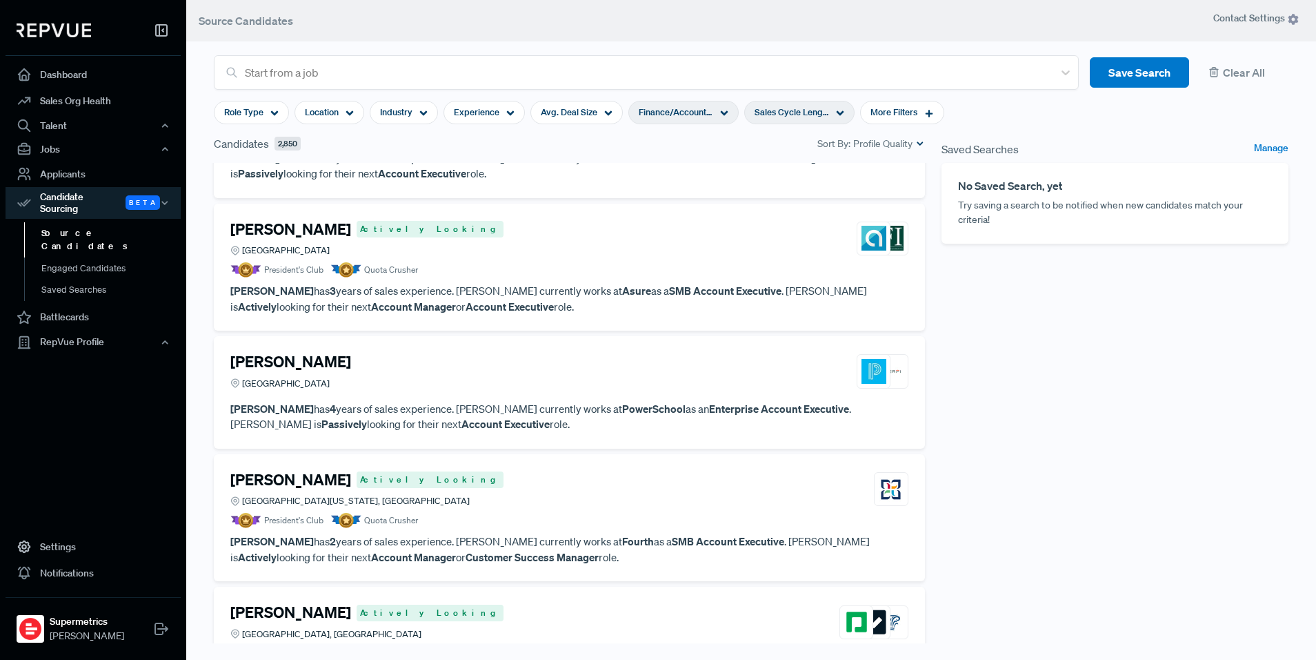
click at [782, 106] on span "Sales Cycle Length" at bounding box center [792, 112] width 75 height 13
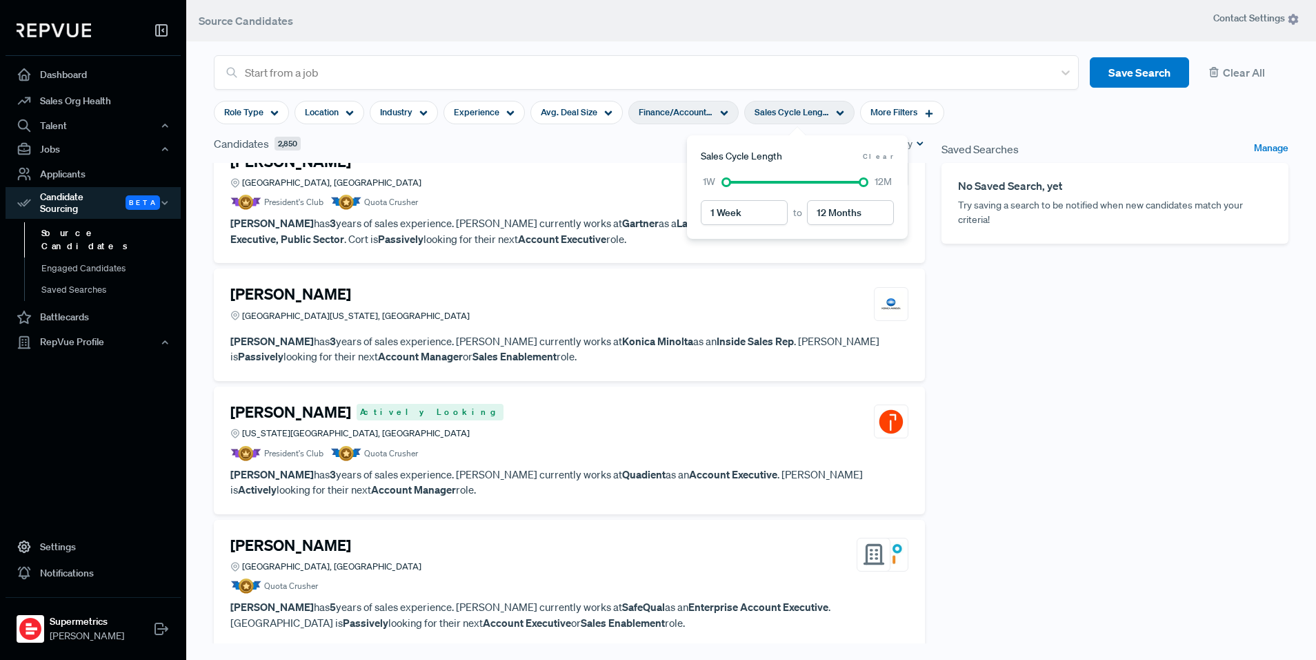
click at [1023, 119] on article "Role Type Location Industry Experience Avg. Deal Size Finance/Accounting Sales …" at bounding box center [751, 113] width 1091 height 46
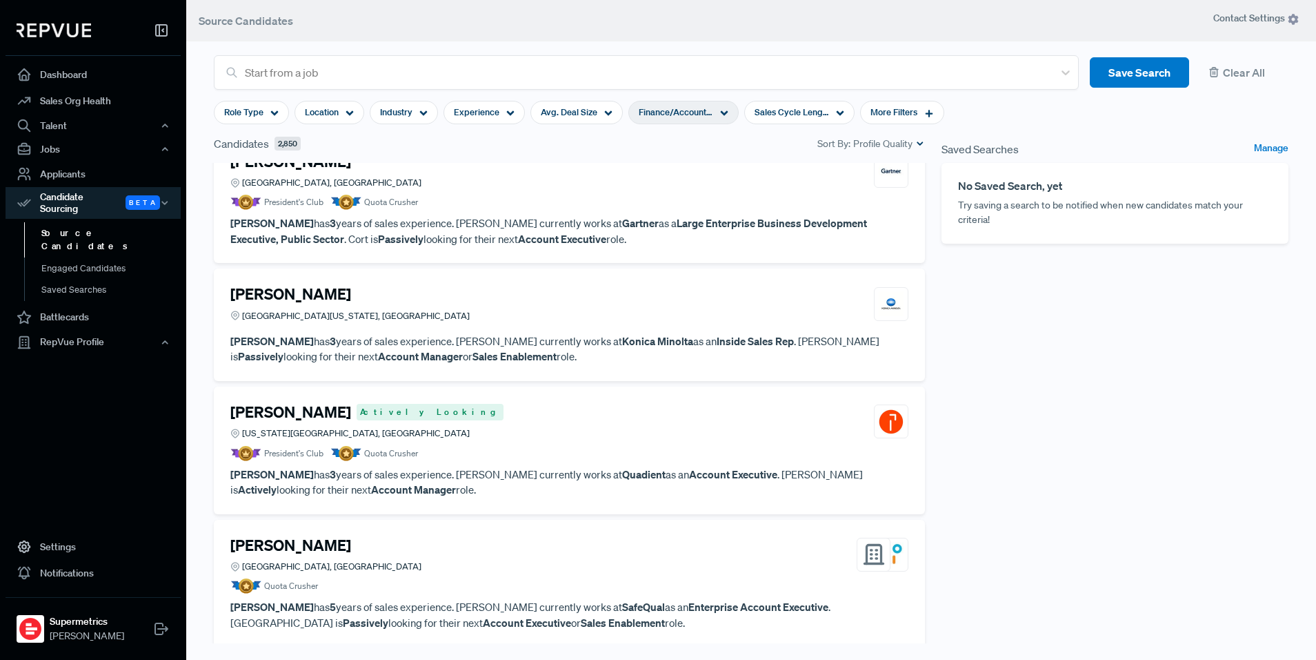
click at [700, 109] on span "Finance/Accounting" at bounding box center [676, 112] width 75 height 13
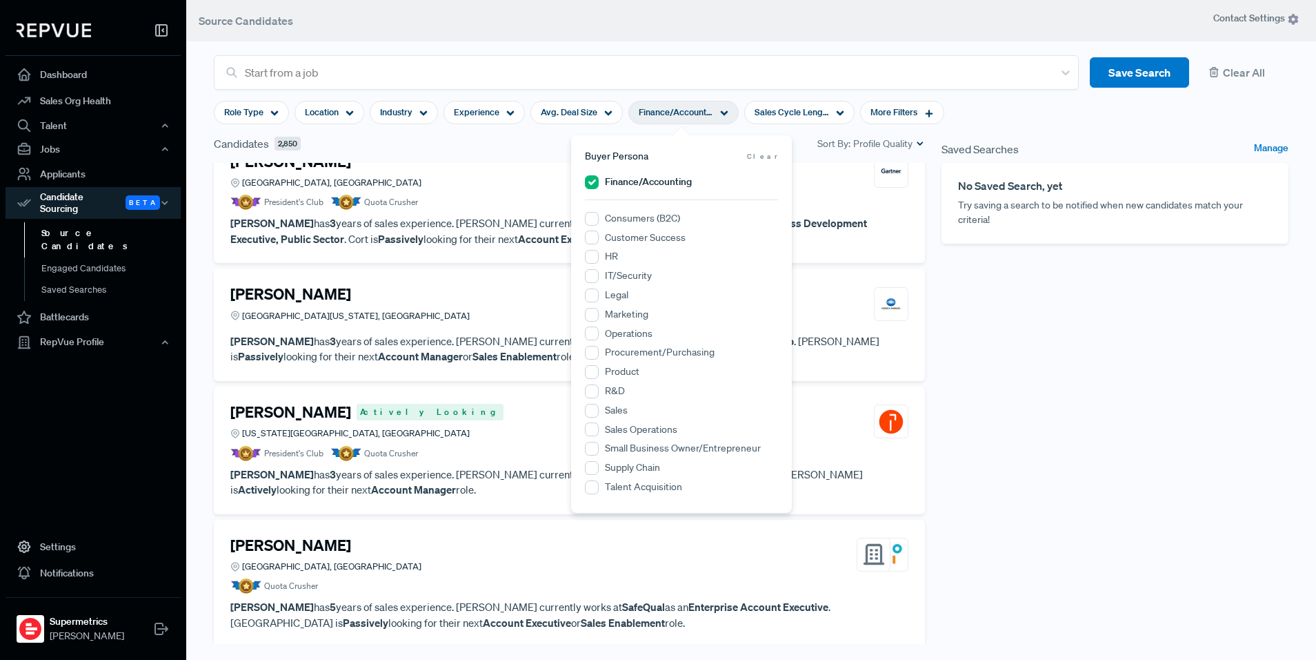
click at [707, 117] on span "Finance/Accounting" at bounding box center [676, 112] width 75 height 13
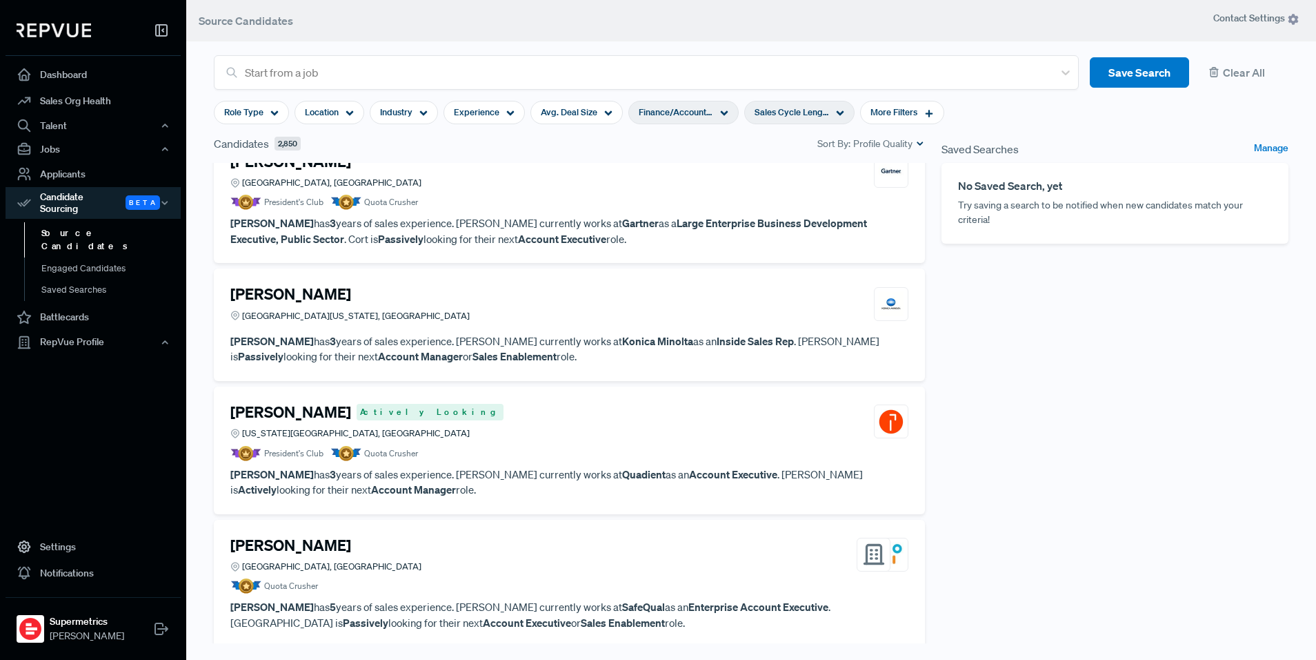
click at [836, 115] on icon at bounding box center [840, 113] width 8 height 8
click at [984, 293] on div "Saved Searches Manage No Saved Search, yet Try saving a search to be notified w…" at bounding box center [1115, 398] width 364 height 526
click at [902, 110] on span "More Filters" at bounding box center [894, 112] width 47 height 13
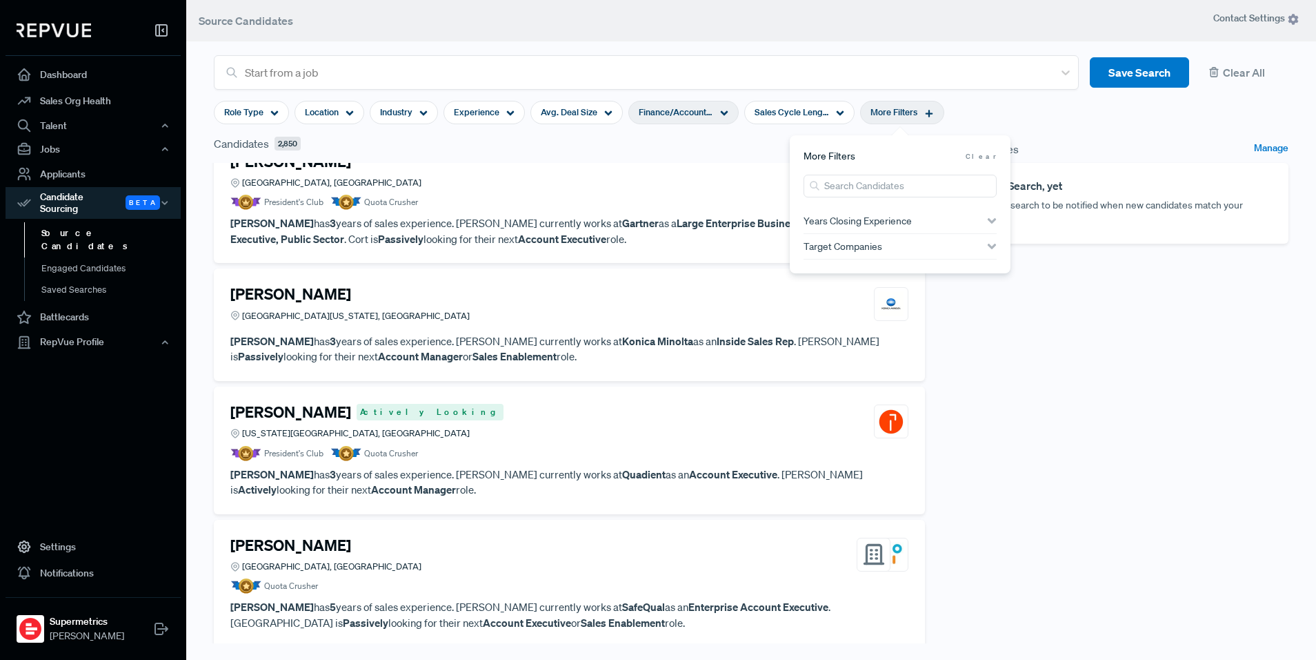
click at [923, 221] on div "Years Closing Experience" at bounding box center [900, 220] width 193 height 11
drag, startPoint x: 1005, startPoint y: 355, endPoint x: 999, endPoint y: 348, distance: 8.8
click at [1006, 355] on div "Saved Searches Manage No Saved Search, yet Try saving a search to be notified w…" at bounding box center [1115, 398] width 364 height 526
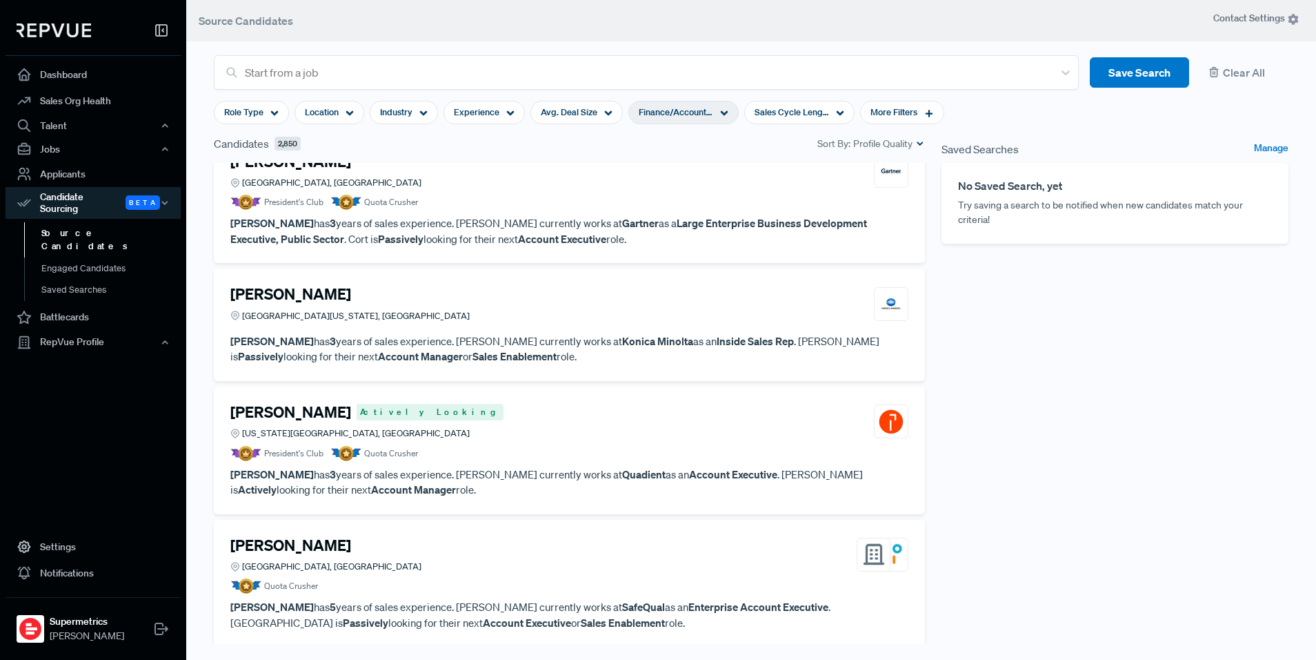
scroll to position [1328, 0]
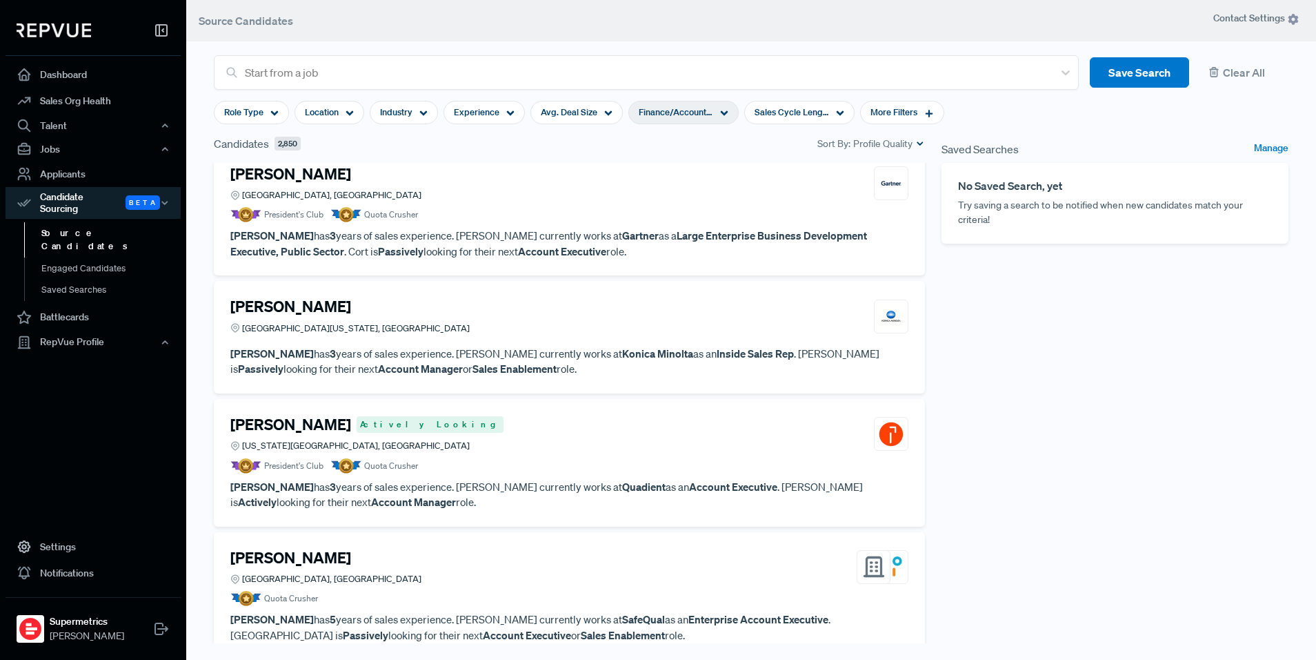
click at [1118, 397] on div "Saved Searches Manage No Saved Search, yet Try saving a search to be notified w…" at bounding box center [1115, 398] width 364 height 526
click at [1158, 381] on div "Saved Searches Manage No Saved Search, yet Try saving a search to be notified w…" at bounding box center [1115, 398] width 364 height 526
click at [1136, 302] on div "Saved Searches Manage No Saved Search, yet Try saving a search to be notified w…" at bounding box center [1115, 398] width 364 height 526
